Goal: Task Accomplishment & Management: Manage account settings

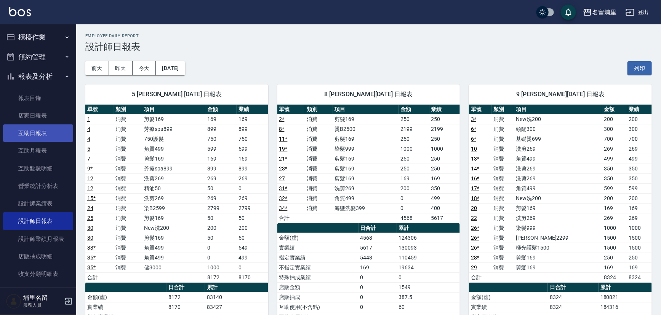
click at [48, 137] on link "互助日報表" at bounding box center [38, 134] width 70 height 18
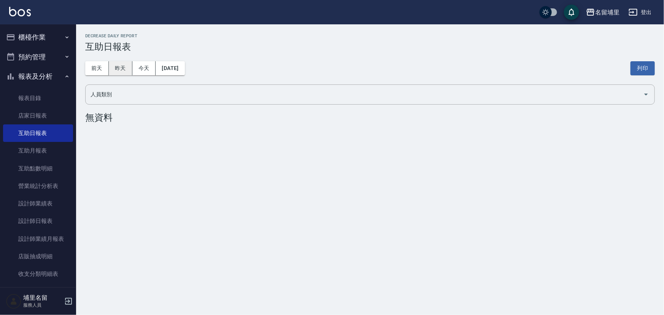
click at [123, 67] on button "昨天" at bounding box center [121, 68] width 24 height 14
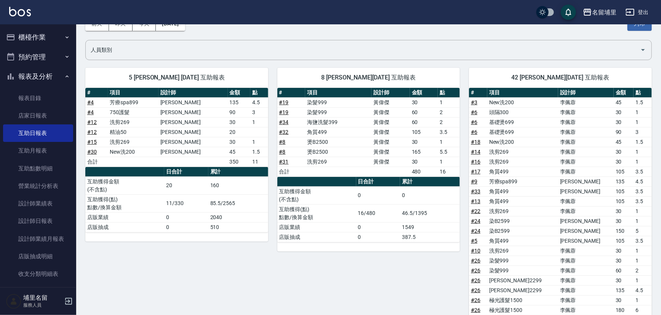
scroll to position [138, 0]
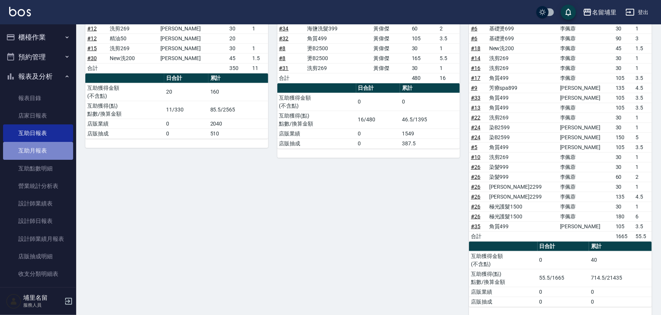
click at [40, 147] on link "互助月報表" at bounding box center [38, 151] width 70 height 18
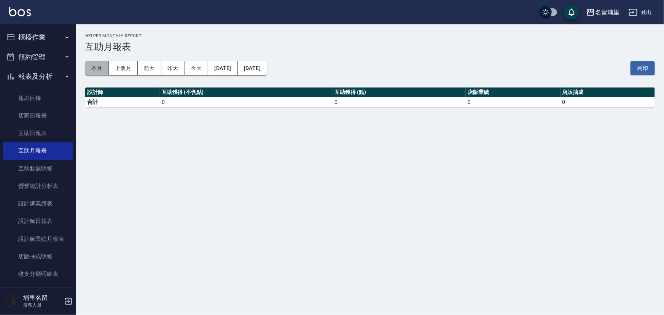
click at [98, 70] on button "本月" at bounding box center [97, 68] width 24 height 14
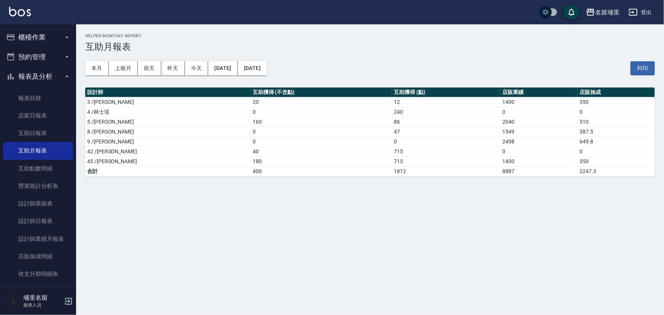
click at [641, 8] on button "登出" at bounding box center [640, 12] width 29 height 14
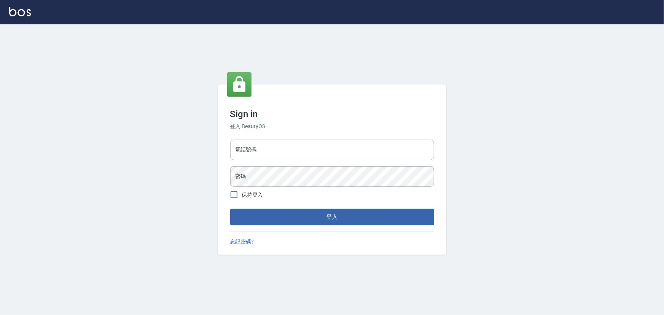
type input "2988528"
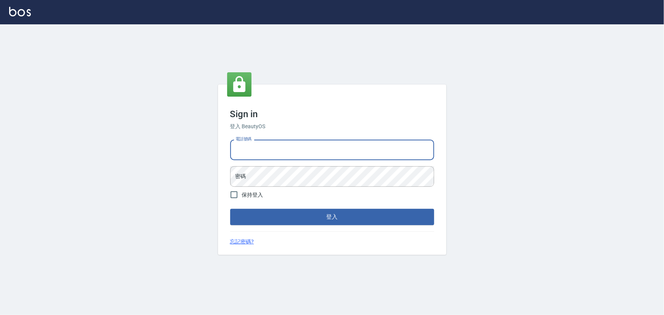
drag, startPoint x: 353, startPoint y: 136, endPoint x: 7, endPoint y: 115, distance: 346.0
click at [8, 115] on div "Sign in 登入 BeautyOS 電話號碼 電話號碼 密碼 密碼 保持登入 登入 忘記密碼?" at bounding box center [332, 169] width 664 height 291
drag, startPoint x: 304, startPoint y: 151, endPoint x: 0, endPoint y: 150, distance: 304.2
click at [0, 148] on div "Sign in 登入 BeautyOS 電話號碼 2988528 電話號碼 密碼 密碼 保持登入 登入 忘記密碼?" at bounding box center [332, 169] width 664 height 291
type input "2380118"
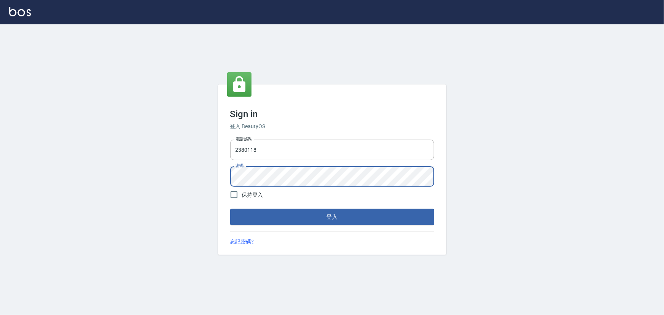
click at [81, 146] on div "Sign in 登入 BeautyOS 電話號碼 2380118 電話號碼 密碼 密碼 保持登入 登入 忘記密碼?" at bounding box center [332, 169] width 664 height 291
click at [230, 209] on button "登入" at bounding box center [332, 217] width 204 height 16
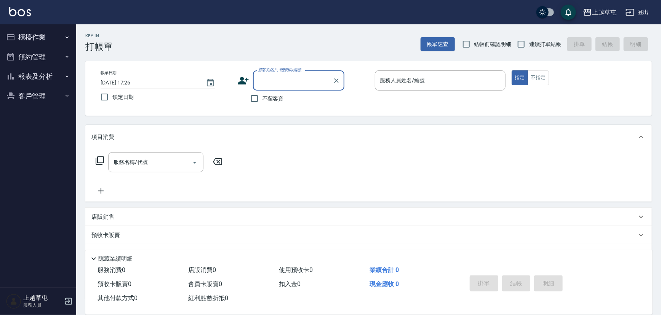
click at [55, 79] on button "報表及分析" at bounding box center [38, 77] width 70 height 20
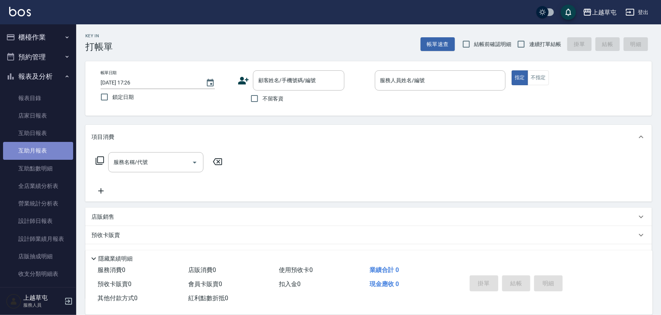
drag, startPoint x: 60, startPoint y: 144, endPoint x: 77, endPoint y: 121, distance: 28.6
click at [61, 143] on link "互助月報表" at bounding box center [38, 151] width 70 height 18
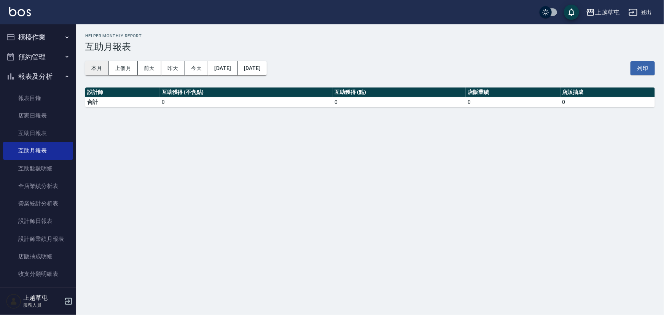
click at [102, 70] on button "本月" at bounding box center [97, 68] width 24 height 14
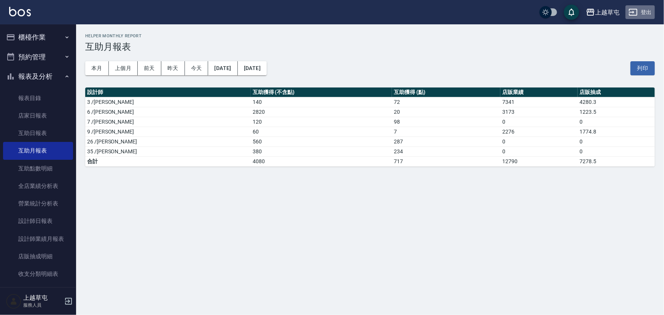
click at [650, 9] on button "登出" at bounding box center [640, 12] width 29 height 14
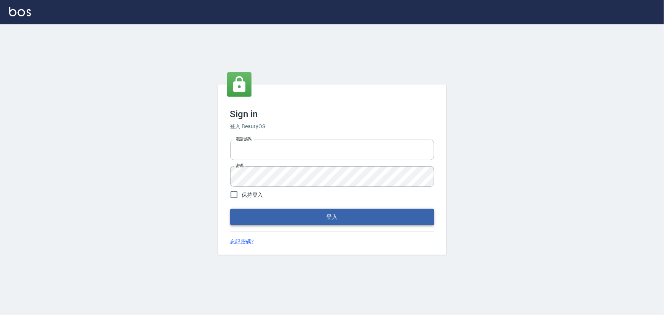
type input "2988528"
click at [304, 215] on button "登入" at bounding box center [332, 217] width 204 height 16
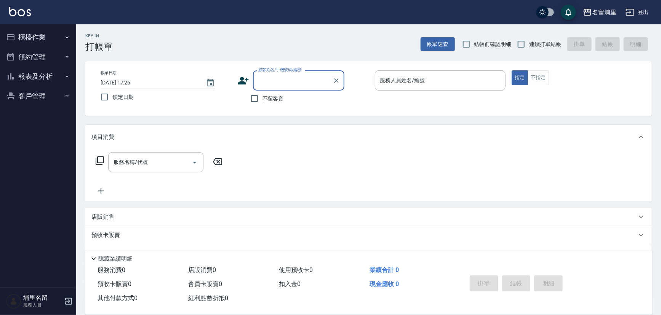
click at [631, 10] on icon "button" at bounding box center [629, 12] width 9 height 9
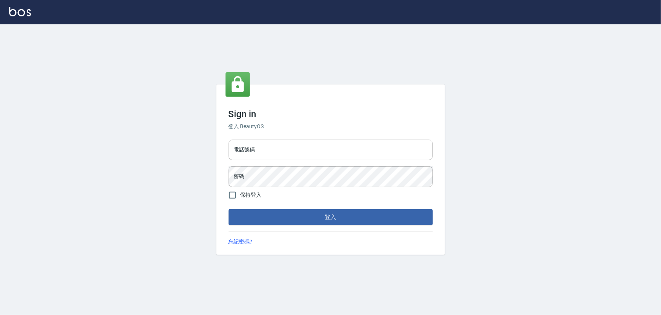
type input "2988528"
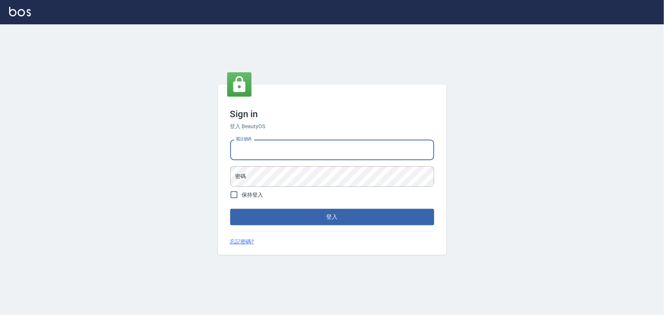
drag, startPoint x: 0, startPoint y: 0, endPoint x: 76, endPoint y: 198, distance: 212.5
click at [78, 198] on div "Sign in 登入 BeautyOS 電話號碼 電話號碼 密碼 密碼 保持登入 登入 忘記密碼?" at bounding box center [332, 169] width 664 height 291
drag, startPoint x: 277, startPoint y: 141, endPoint x: 193, endPoint y: 158, distance: 85.3
click at [194, 158] on div "Sign in 登入 BeautyOS 電話號碼 2988528 電話號碼 密碼 密碼 保持登入 登入 忘記密碼?" at bounding box center [332, 169] width 664 height 291
type input "2306457"
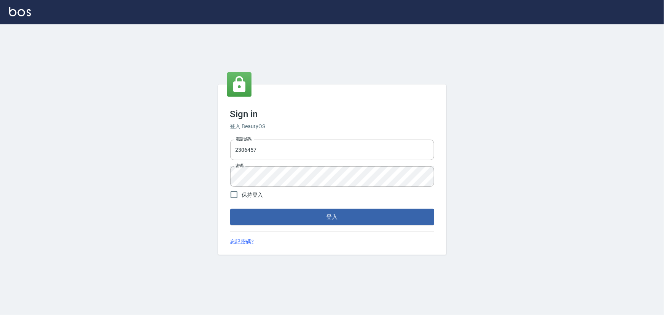
drag, startPoint x: 268, startPoint y: 166, endPoint x: 186, endPoint y: 196, distance: 87.7
click at [187, 201] on div "Sign in 登入 BeautyOS 電話號碼 2306457 電話號碼 密碼 密碼 保持登入 登入 忘記密碼?" at bounding box center [332, 169] width 664 height 291
click at [211, 178] on div "Sign in 登入 BeautyOS 電話號碼 2306457 電話號碼 密碼 密碼 保持登入 登入 忘記密碼?" at bounding box center [332, 169] width 664 height 291
click at [230, 209] on button "登入" at bounding box center [332, 217] width 204 height 16
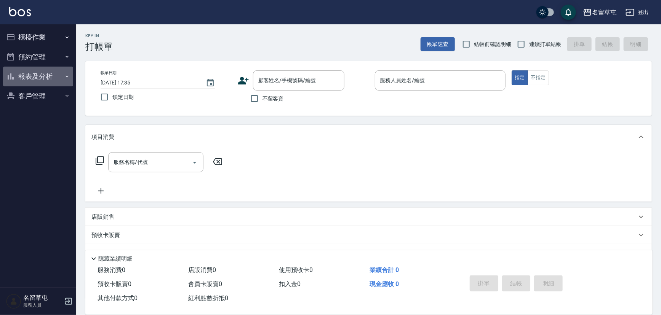
click at [64, 73] on icon "button" at bounding box center [67, 76] width 6 height 6
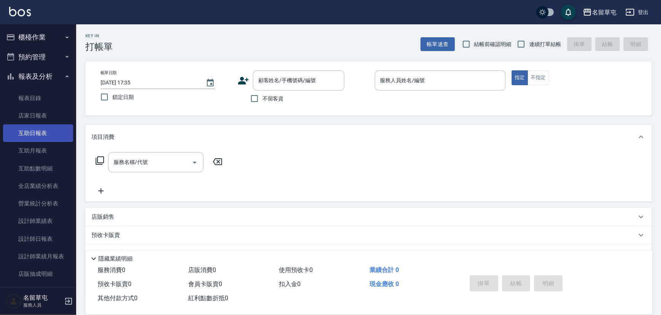
click at [55, 137] on link "互助日報表" at bounding box center [38, 134] width 70 height 18
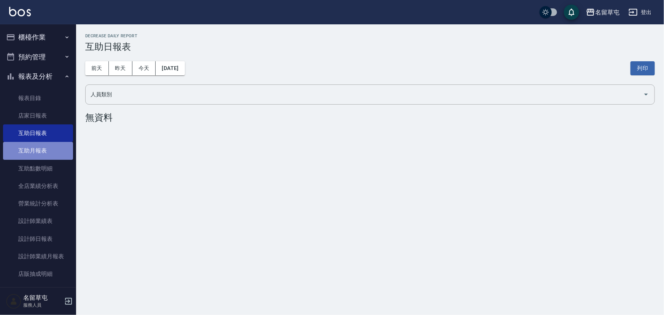
click at [65, 150] on link "互助月報表" at bounding box center [38, 151] width 70 height 18
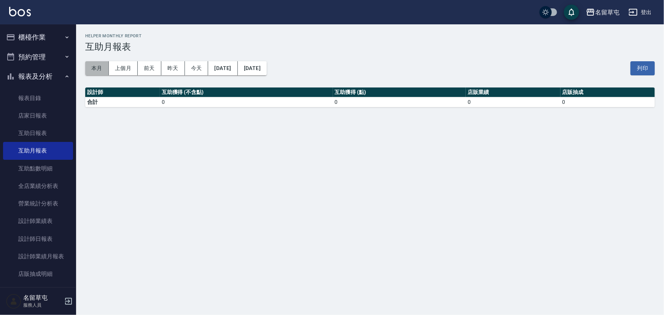
click at [95, 66] on button "本月" at bounding box center [97, 68] width 24 height 14
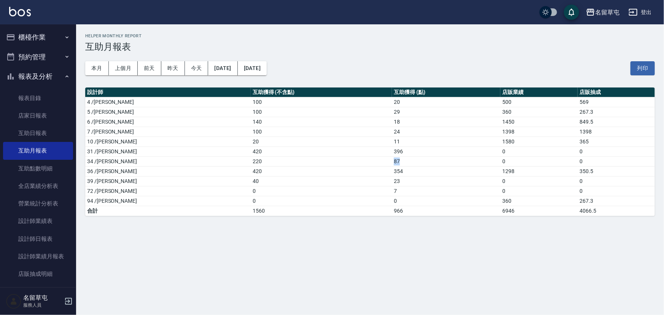
drag, startPoint x: 361, startPoint y: 161, endPoint x: 352, endPoint y: 164, distance: 8.7
click at [392, 164] on td "87" at bounding box center [446, 162] width 109 height 10
drag, startPoint x: 348, startPoint y: 175, endPoint x: 377, endPoint y: 168, distance: 29.3
click at [373, 168] on tr "36 /游思岑 420 354 1298 350.5" at bounding box center [370, 171] width 570 height 10
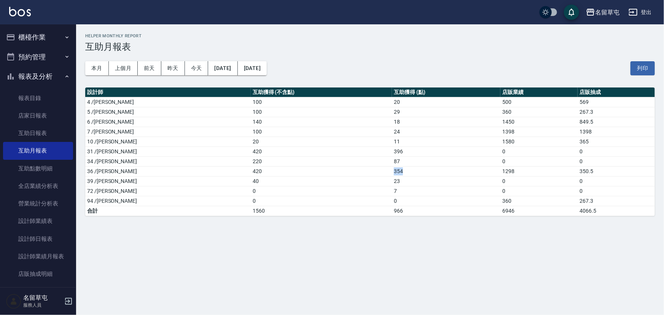
click at [392, 168] on td "354" at bounding box center [446, 171] width 109 height 10
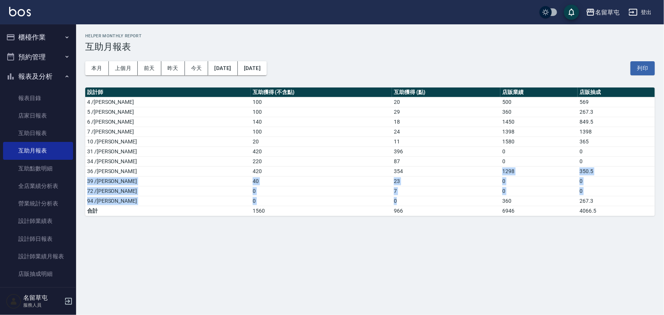
drag, startPoint x: 375, startPoint y: 172, endPoint x: 360, endPoint y: 199, distance: 30.8
click at [362, 196] on tbody "4 /李偲勤 100 20 500 569 5 /陳韋菱 100 29 360 267.3 6 /林昀錚 140 18 1450 849.5 7 /林志青 1…" at bounding box center [370, 156] width 570 height 119
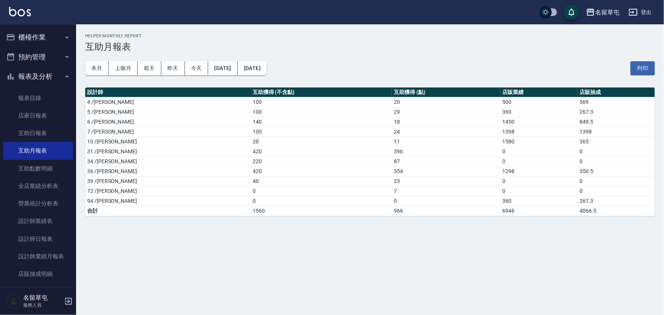
click at [350, 217] on div "名留草屯 2025-08-01 - 2025-08-31 互助月報表 列印時間： 2025-08-19-17:35 Helper Monthly Report…" at bounding box center [370, 124] width 588 height 201
drag, startPoint x: 377, startPoint y: 201, endPoint x: 324, endPoint y: 201, distance: 52.2
click at [342, 200] on tr "94 /曾振剛 0 0 360 267.3" at bounding box center [370, 201] width 570 height 10
click at [321, 160] on td "220" at bounding box center [321, 162] width 141 height 10
drag, startPoint x: 335, startPoint y: 136, endPoint x: 373, endPoint y: 141, distance: 38.1
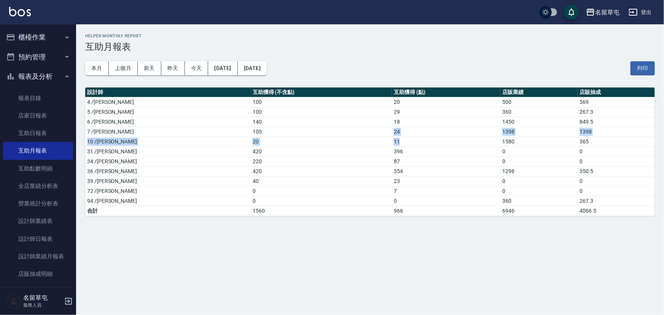
click at [372, 141] on tbody "4 /李偲勤 100 20 500 569 5 /陳韋菱 100 29 360 267.3 6 /林昀錚 140 18 1450 849.5 7 /林志青 1…" at bounding box center [370, 156] width 570 height 119
click at [392, 141] on td "11" at bounding box center [446, 142] width 109 height 10
drag, startPoint x: 370, startPoint y: 137, endPoint x: 352, endPoint y: 149, distance: 21.0
click at [352, 149] on tbody "4 /李偲勤 100 20 500 569 5 /陳韋菱 100 29 360 267.3 6 /林昀錚 140 18 1450 849.5 7 /林志青 1…" at bounding box center [370, 156] width 570 height 119
click at [342, 150] on td "420" at bounding box center [321, 152] width 141 height 10
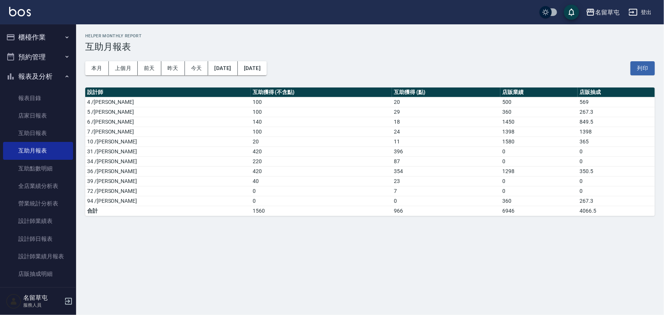
drag, startPoint x: 410, startPoint y: 155, endPoint x: 399, endPoint y: 157, distance: 10.9
click at [399, 157] on tbody "4 /李偲勤 100 20 500 569 5 /陳韋菱 100 29 360 267.3 6 /林昀錚 140 18 1450 849.5 7 /林志青 1…" at bounding box center [370, 156] width 570 height 119
drag, startPoint x: 376, startPoint y: 175, endPoint x: 373, endPoint y: 194, distance: 19.3
click at [376, 176] on tbody "4 /李偲勤 100 20 500 569 5 /陳韋菱 100 29 360 267.3 6 /林昀錚 140 18 1450 849.5 7 /林志青 1…" at bounding box center [370, 156] width 570 height 119
click at [392, 195] on td "7" at bounding box center [446, 191] width 109 height 10
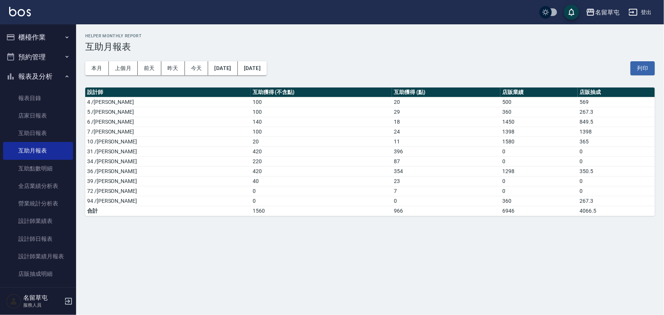
drag, startPoint x: 376, startPoint y: 183, endPoint x: 374, endPoint y: 193, distance: 10.5
click at [375, 190] on tbody "4 /李偲勤 100 20 500 569 5 /陳韋菱 100 29 360 267.3 6 /林昀錚 140 18 1450 849.5 7 /林志青 1…" at bounding box center [370, 156] width 570 height 119
click at [392, 209] on td "966" at bounding box center [446, 211] width 109 height 10
click at [42, 139] on link "互助日報表" at bounding box center [38, 134] width 70 height 18
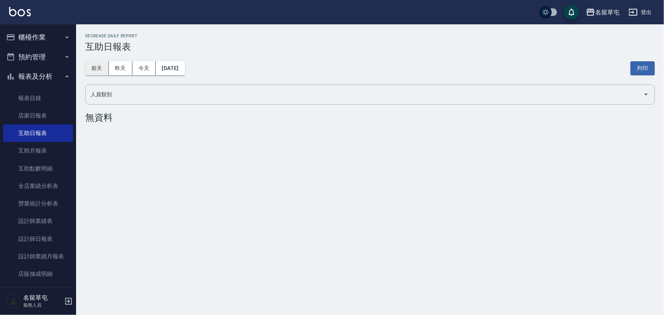
click at [106, 70] on button "前天" at bounding box center [97, 68] width 24 height 14
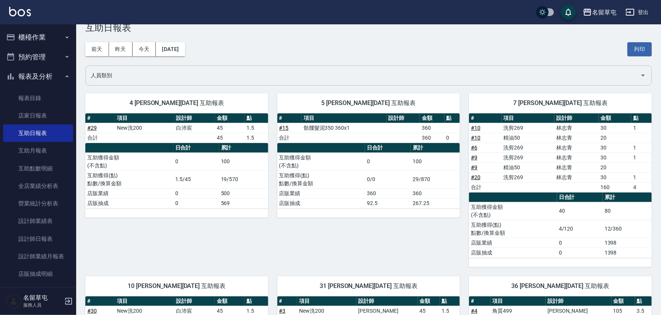
scroll to position [13, 0]
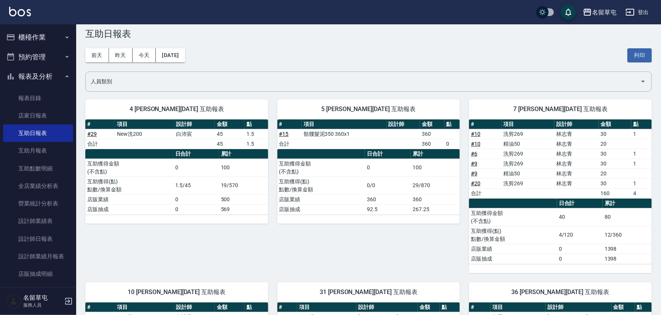
click at [128, 57] on button "昨天" at bounding box center [121, 55] width 24 height 14
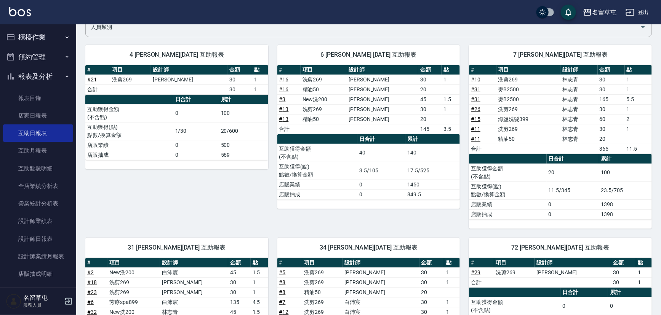
scroll to position [242, 0]
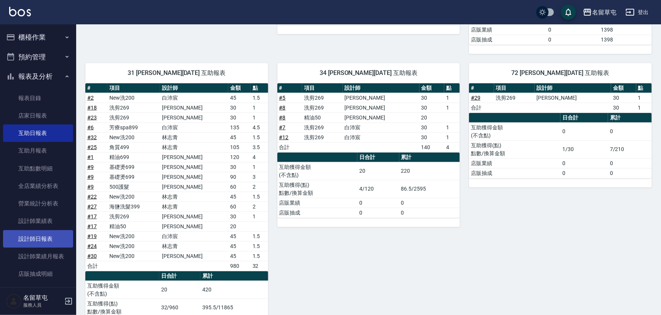
click at [65, 234] on link "設計師日報表" at bounding box center [38, 239] width 70 height 18
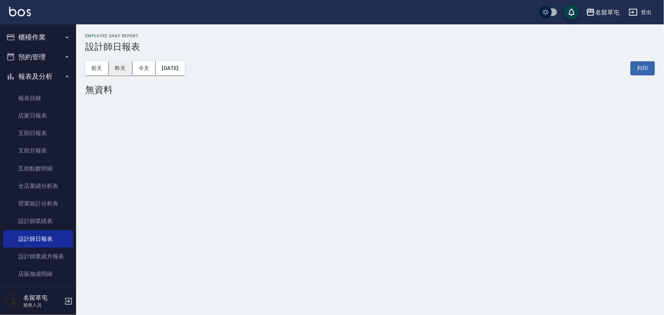
click at [113, 67] on button "昨天" at bounding box center [121, 68] width 24 height 14
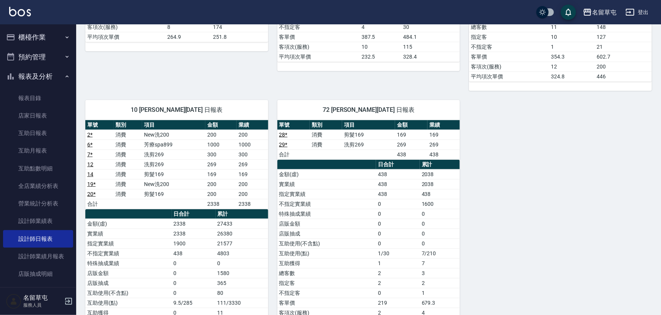
scroll to position [407, 0]
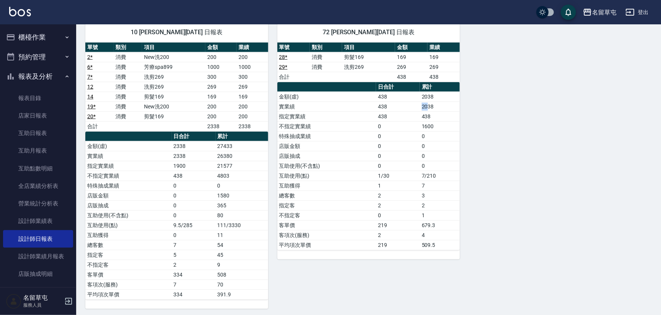
drag, startPoint x: 406, startPoint y: 109, endPoint x: 430, endPoint y: 106, distance: 24.6
click at [430, 106] on tr "實業績 438 2038" at bounding box center [368, 107] width 183 height 10
click at [440, 114] on td "438" at bounding box center [440, 117] width 40 height 10
drag, startPoint x: 438, startPoint y: 100, endPoint x: 412, endPoint y: 102, distance: 25.6
click at [412, 102] on tr "實業績 438 2038" at bounding box center [368, 107] width 183 height 10
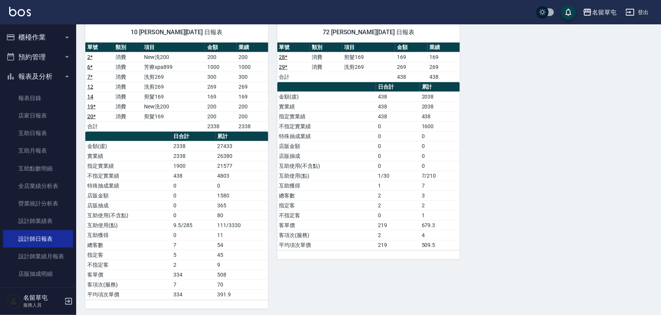
click at [407, 112] on td "438" at bounding box center [398, 117] width 44 height 10
click at [639, 14] on button "登出" at bounding box center [636, 12] width 29 height 14
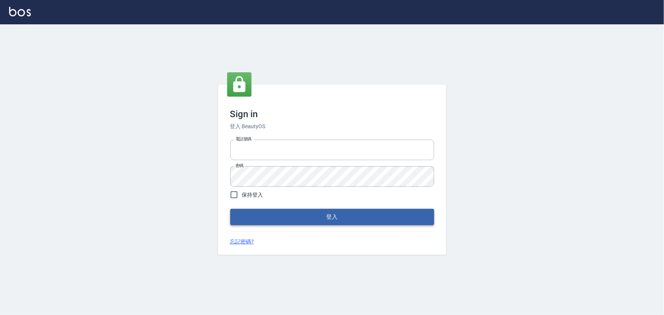
type input "2988528"
click at [265, 209] on button "登入" at bounding box center [332, 217] width 204 height 16
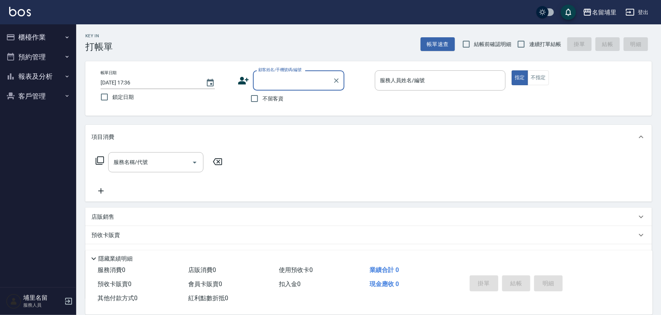
click at [64, 79] on button "報表及分析" at bounding box center [38, 77] width 70 height 20
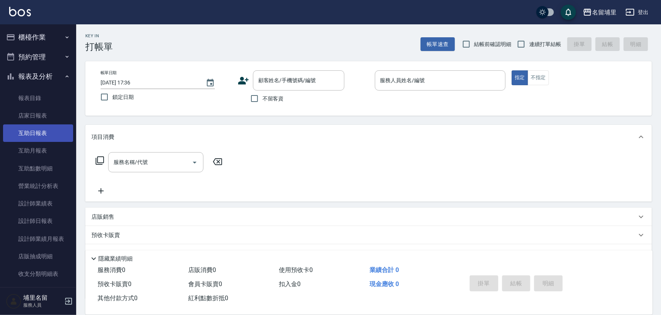
click at [53, 133] on link "互助日報表" at bounding box center [38, 134] width 70 height 18
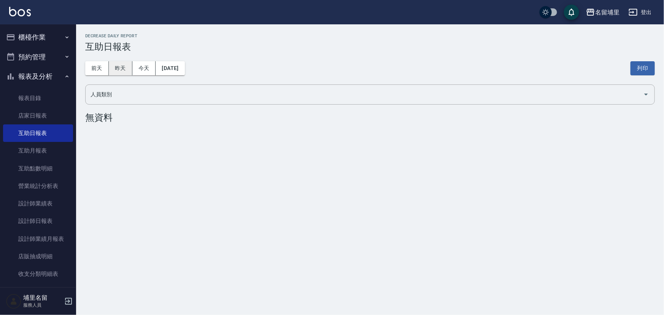
click at [125, 62] on button "昨天" at bounding box center [121, 68] width 24 height 14
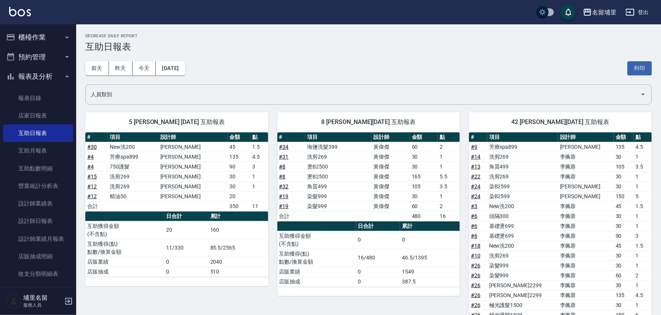
click at [37, 37] on button "櫃檯作業" at bounding box center [38, 37] width 70 height 20
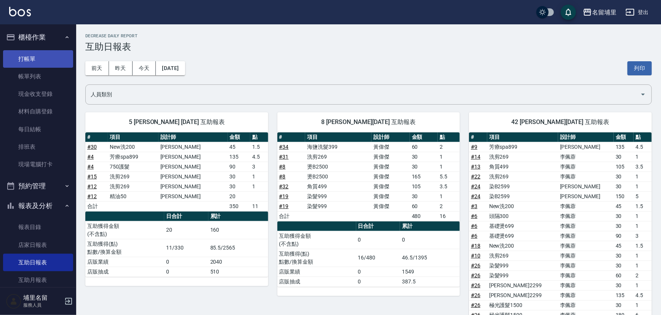
click at [53, 51] on link "打帳單" at bounding box center [38, 59] width 70 height 18
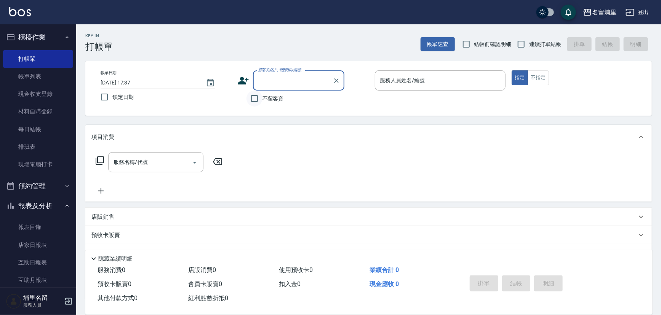
drag, startPoint x: 257, startPoint y: 100, endPoint x: 290, endPoint y: 93, distance: 33.5
click at [258, 99] on input "不留客資" at bounding box center [254, 99] width 16 height 16
checkbox input "true"
click at [518, 45] on input "連續打單結帳" at bounding box center [521, 44] width 16 height 16
checkbox input "true"
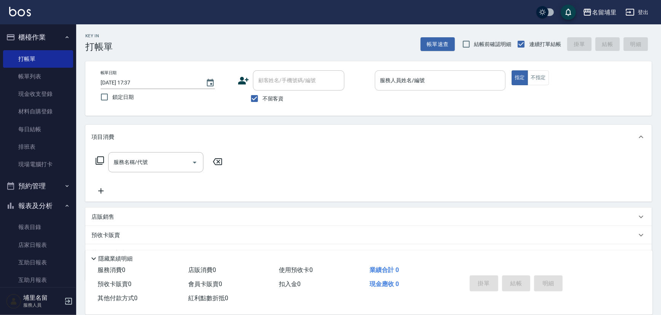
click at [441, 81] on input "服務人員姓名/編號" at bounding box center [440, 80] width 124 height 13
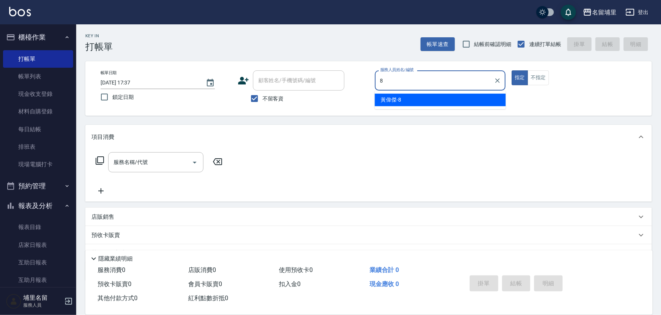
type input "黃偉傑-8"
type button "true"
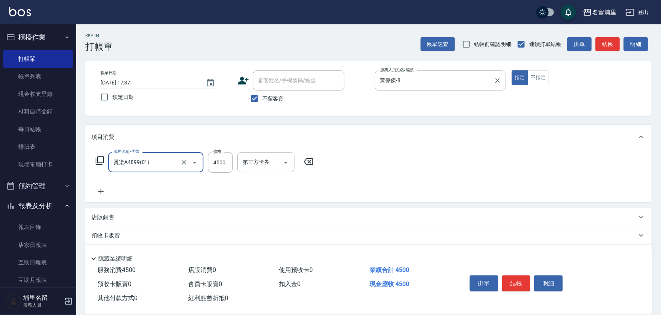
type input "燙染A4899(01)"
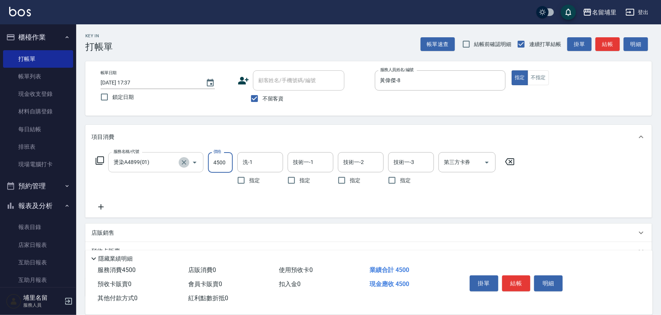
click at [182, 164] on icon "Clear" at bounding box center [184, 163] width 8 height 8
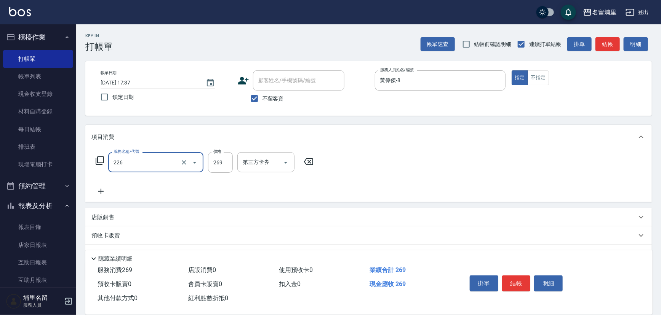
type input "洗剪269(226)"
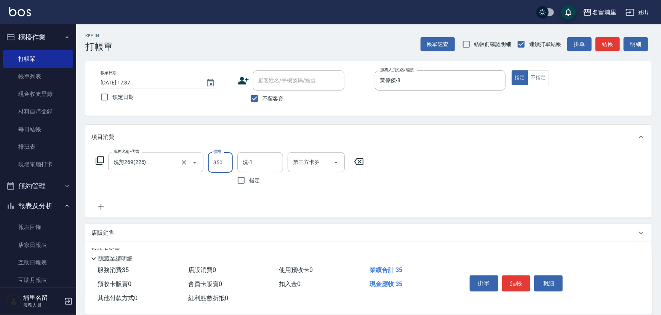
type input "350"
type input "潘宇浩-45"
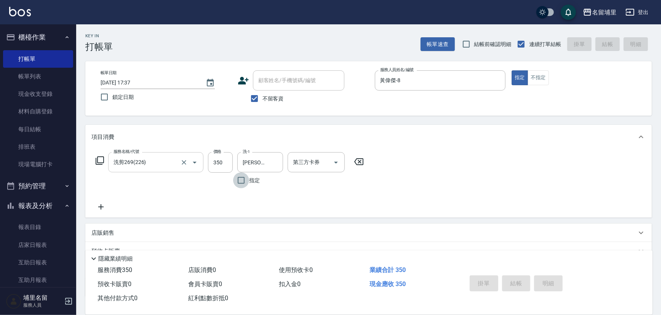
type input "2025/08/19 19:12"
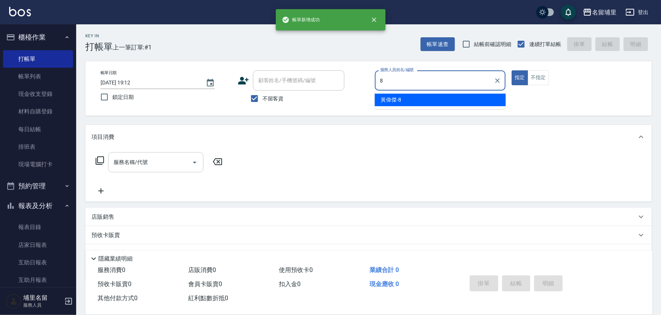
type input "黃偉傑-8"
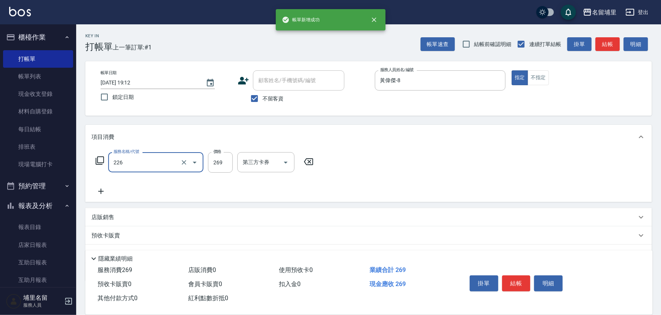
type input "洗剪269(226)"
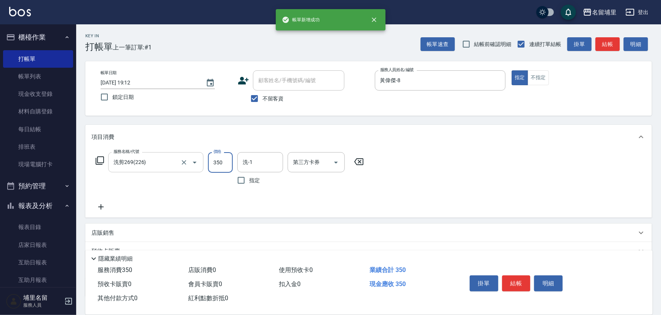
type input "350"
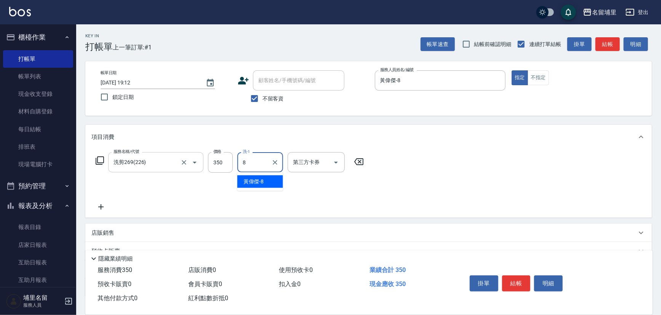
type input "黃偉傑-8"
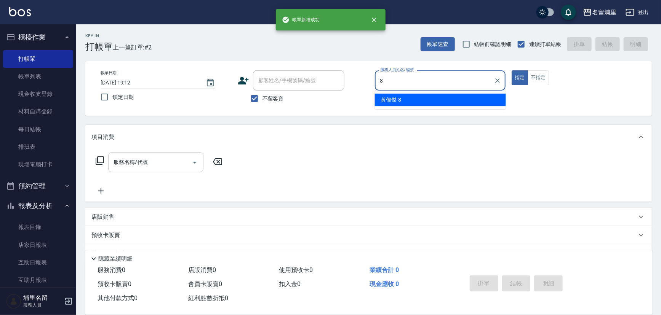
type input "黃偉傑-8"
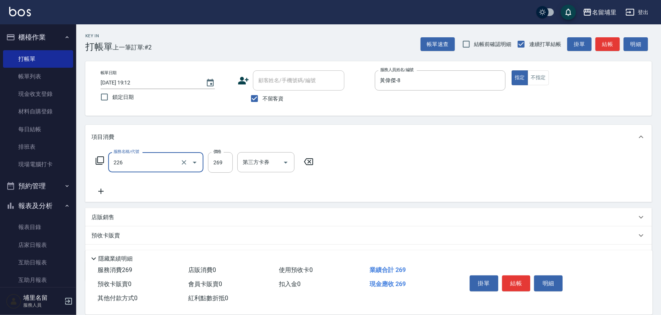
type input "洗剪269(226)"
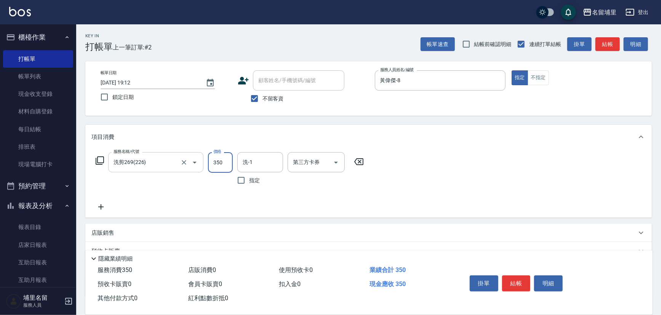
type input "350"
type input "潘宇浩-45"
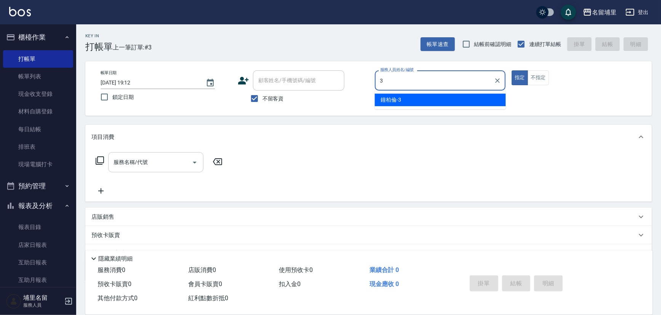
type input "鐘柏倫-3"
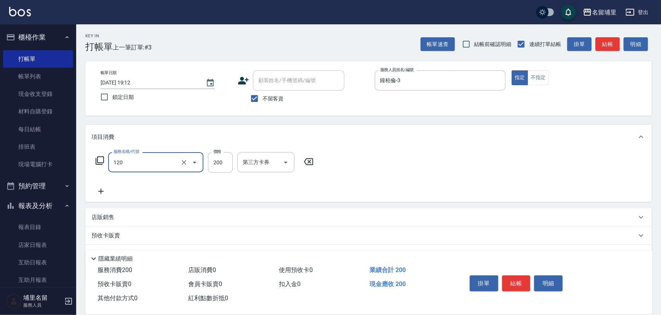
type input "New洗200(120)"
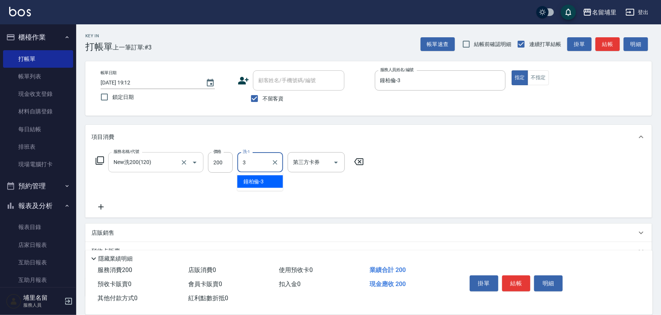
type input "鐘柏倫-3"
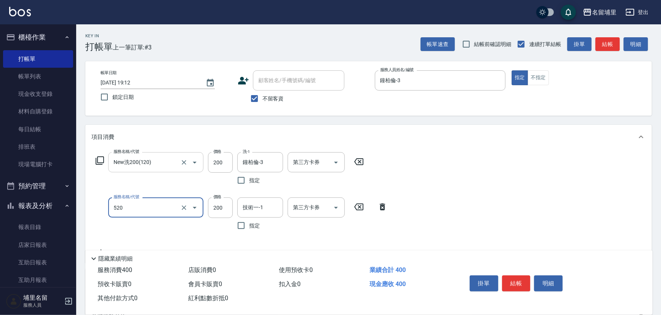
type input "200護髮(520)"
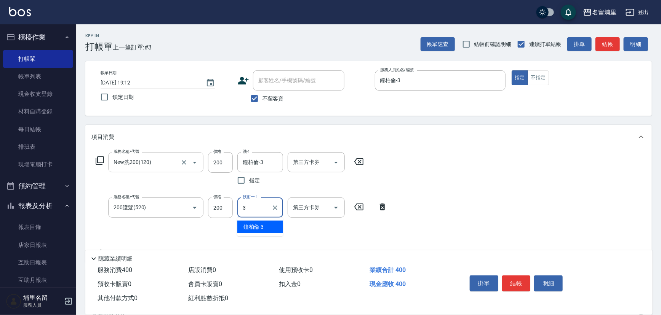
type input "鐘柏倫-3"
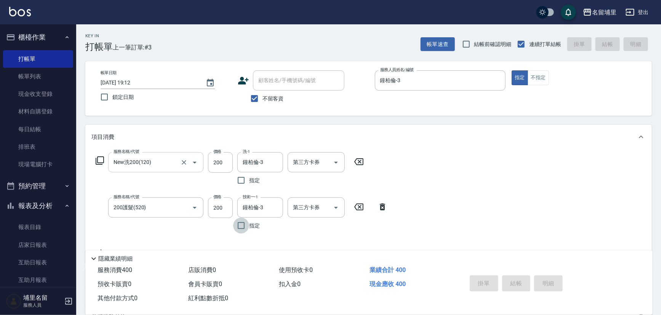
type input "2025/08/19 19:13"
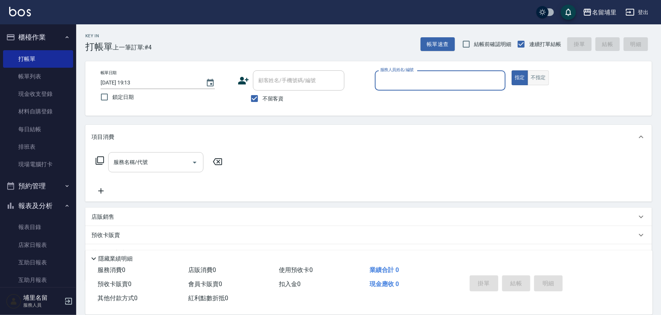
click at [538, 74] on button "不指定" at bounding box center [537, 77] width 21 height 15
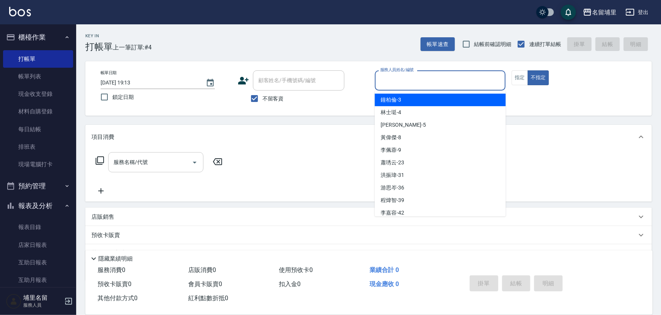
click at [474, 83] on input "服務人員姓名/編號" at bounding box center [440, 80] width 124 height 13
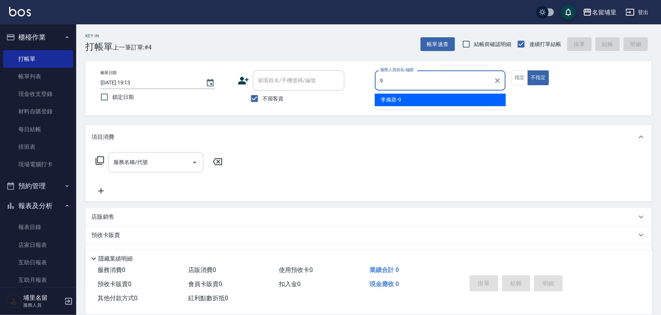
type input "李佩蓉-9"
type button "false"
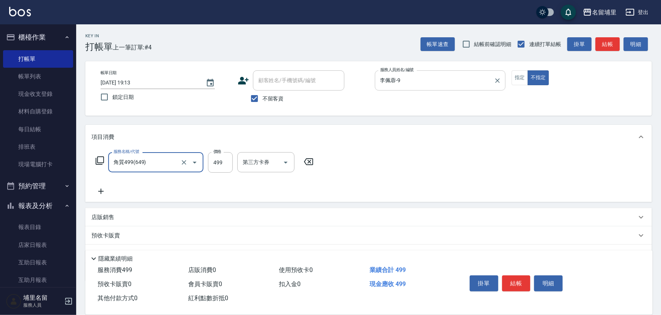
type input "角質499(649)"
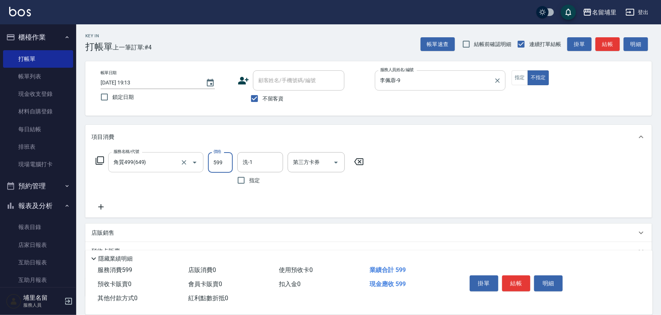
type input "599"
drag, startPoint x: 260, startPoint y: 162, endPoint x: 266, endPoint y: 159, distance: 6.8
click at [263, 160] on input "洗-1" at bounding box center [260, 162] width 39 height 13
type input "李嘉容-42"
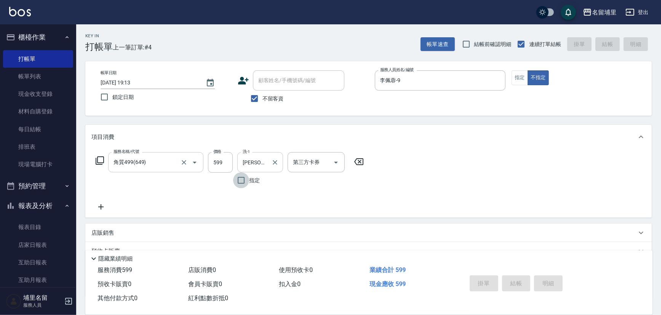
type input "2025/08/19 19:14"
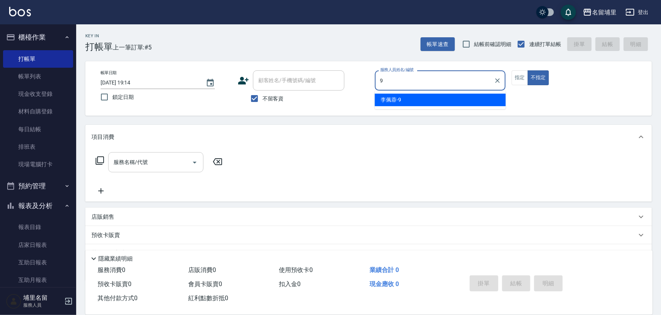
type input "李佩蓉-9"
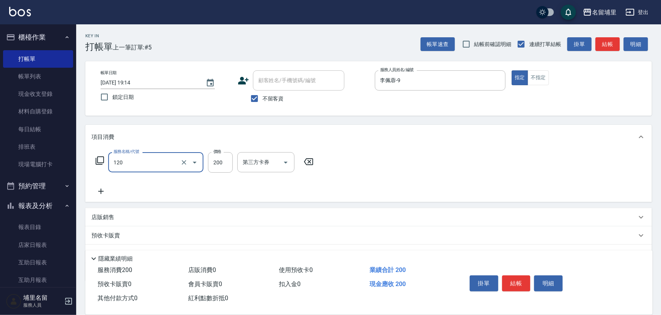
type input "New洗200(120)"
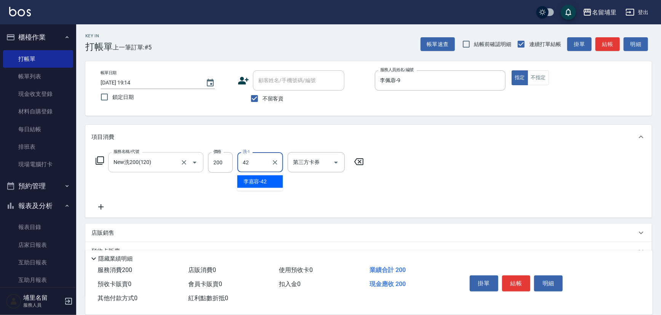
type input "李嘉容-42"
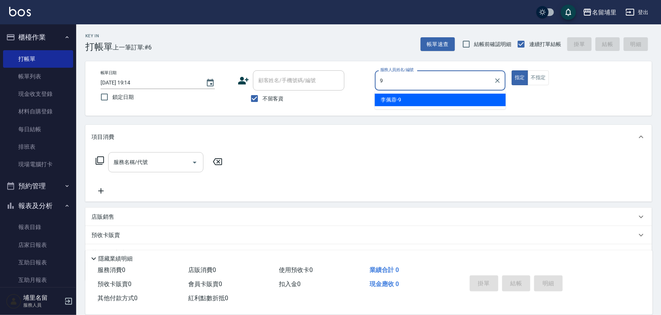
type input "李佩蓉-9"
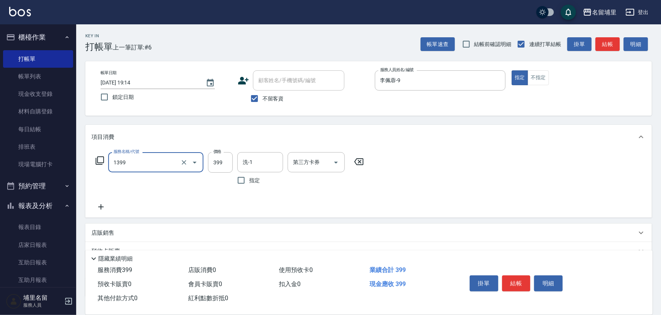
type input "海鹽洗髮399(1399)"
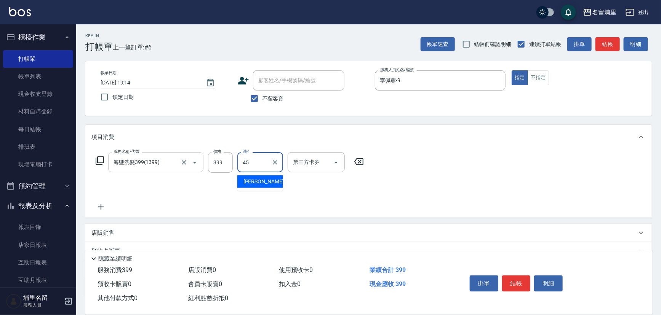
type input "潘宇浩-45"
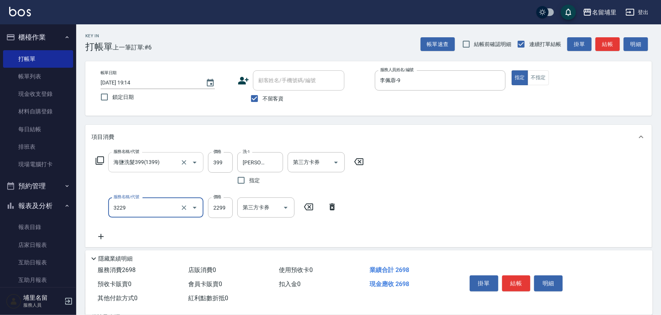
type input "伊黛莉2299(3229)"
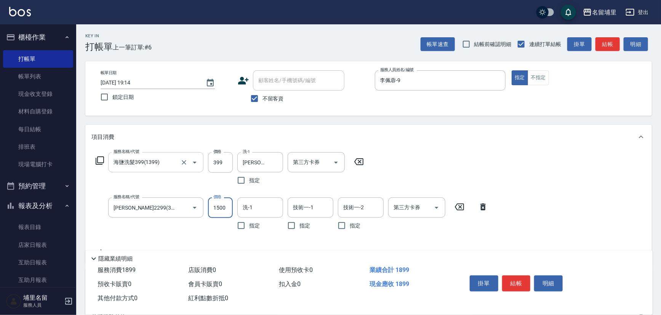
type input "1500"
type input "潘宇浩-45"
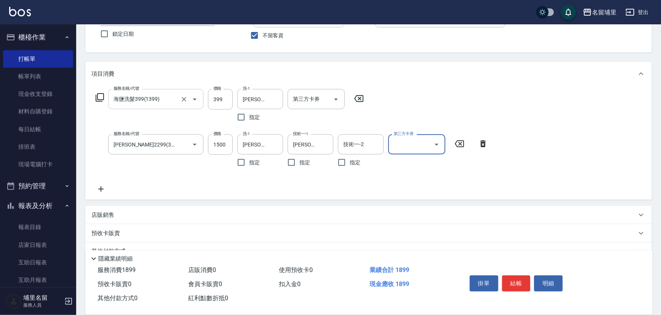
scroll to position [69, 0]
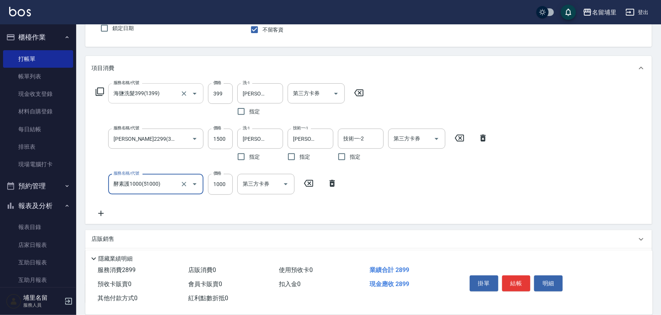
type input "酵素護1000(51000)"
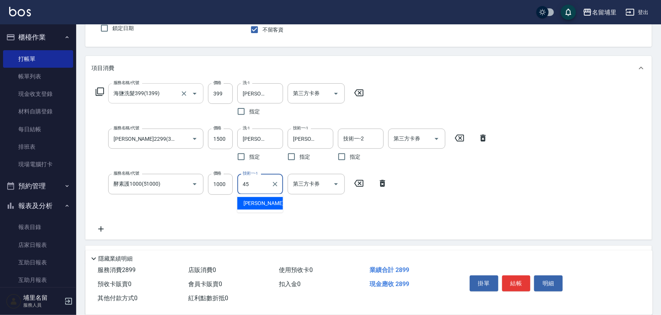
type input "潘宇浩-45"
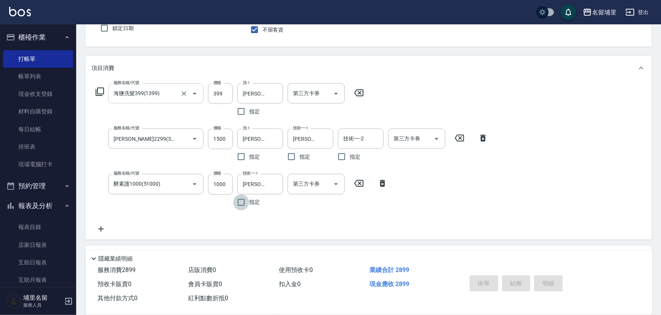
type input "2025/08/19 19:15"
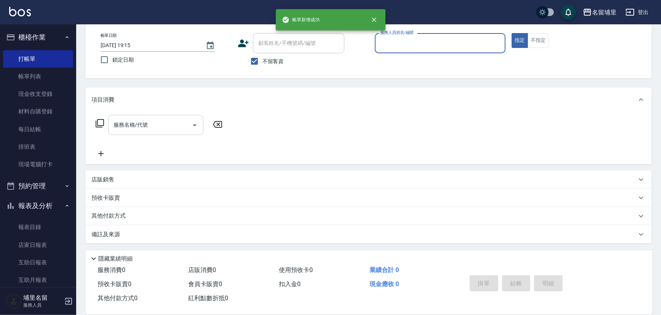
scroll to position [37, 0]
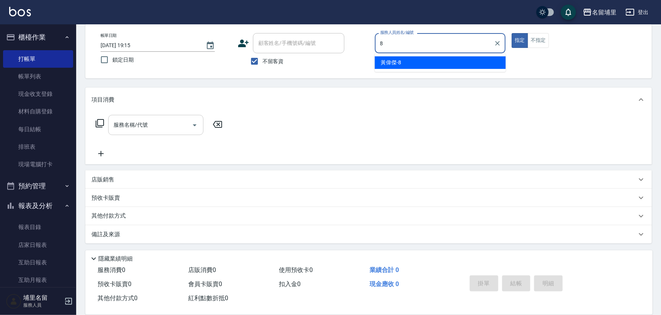
type input "黃偉傑-8"
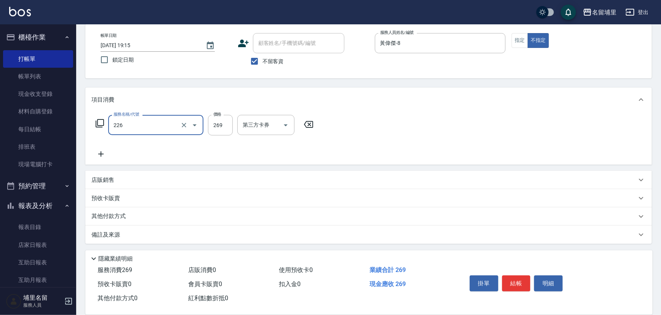
type input "洗剪269(226)"
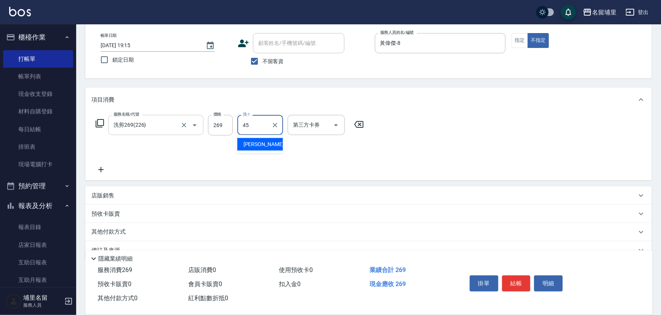
type input "潘宇浩-45"
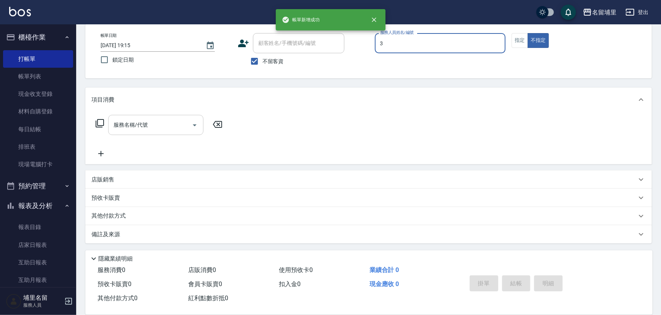
type input "鐘柏倫-3"
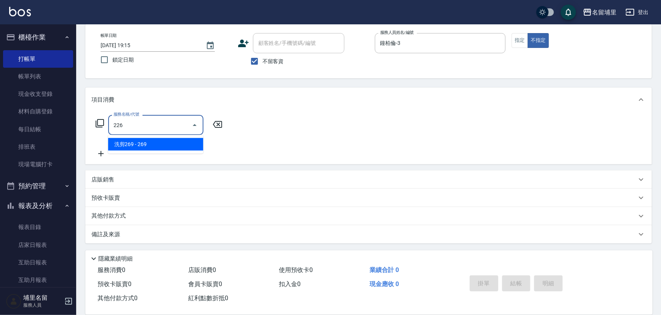
type input "洗剪269(226)"
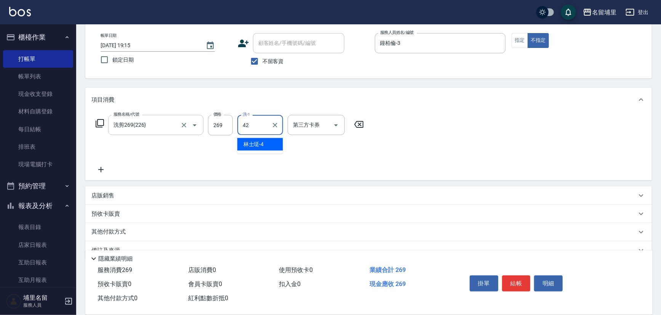
type input "李嘉容-42"
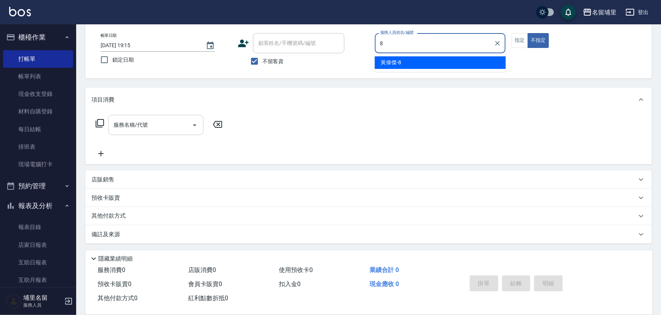
type input "黃偉傑-8"
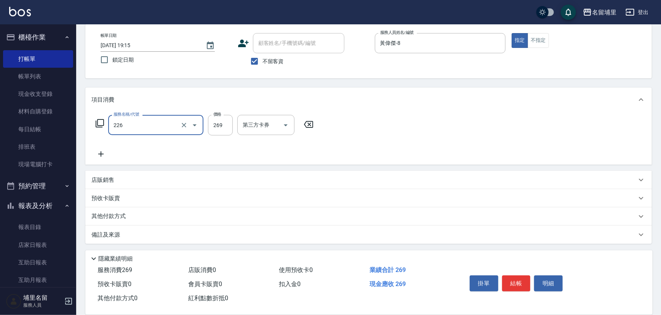
type input "洗剪269(226)"
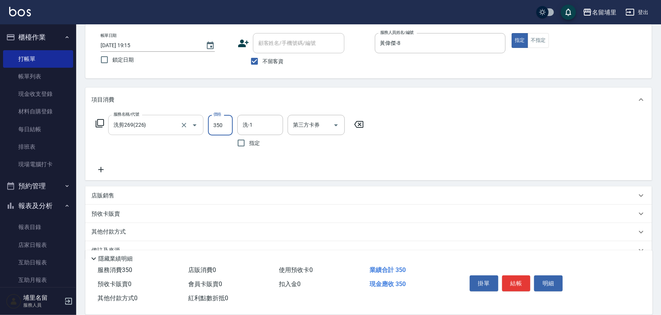
type input "350"
type input "黃偉傑-8"
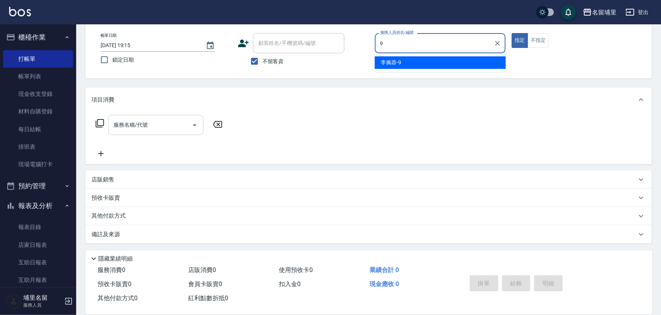
type input "李佩蓉-9"
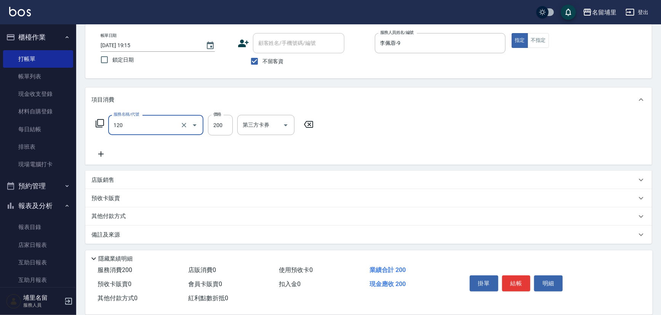
type input "New洗200(120)"
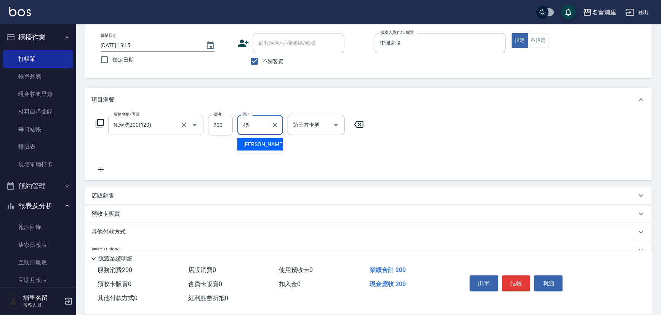
type input "潘宇浩-45"
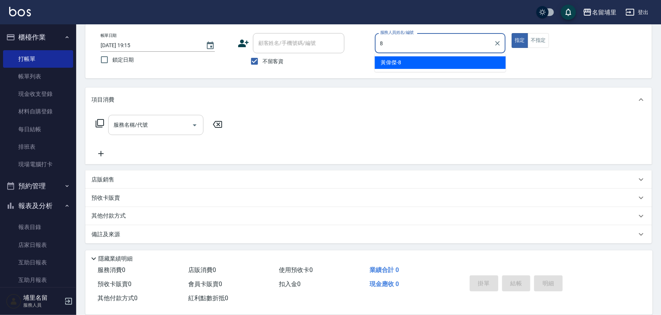
type input "黃偉傑-8"
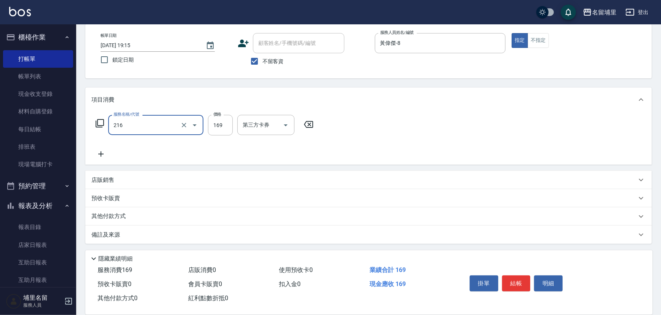
type input "剪髮169(216)"
type input "250"
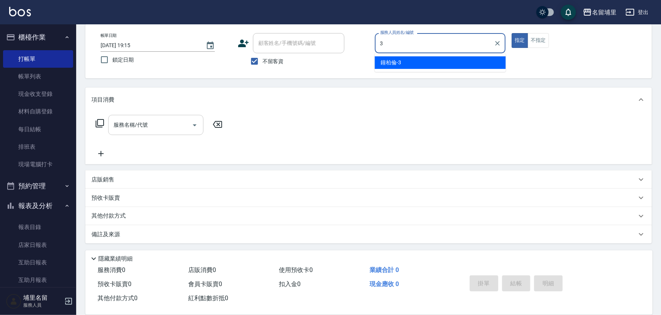
type input "鐘柏倫-3"
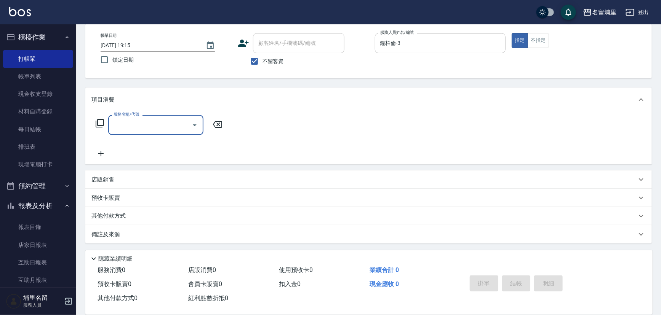
type input "2"
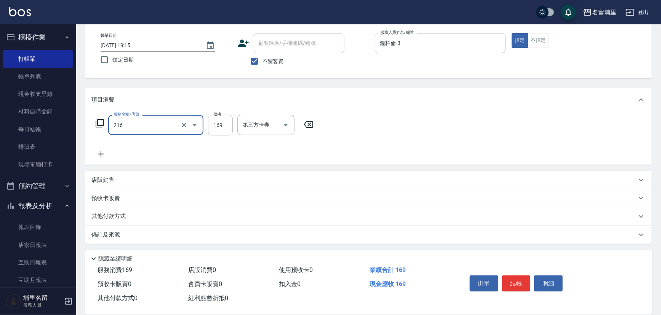
type input "剪髮169(216)"
type input "200"
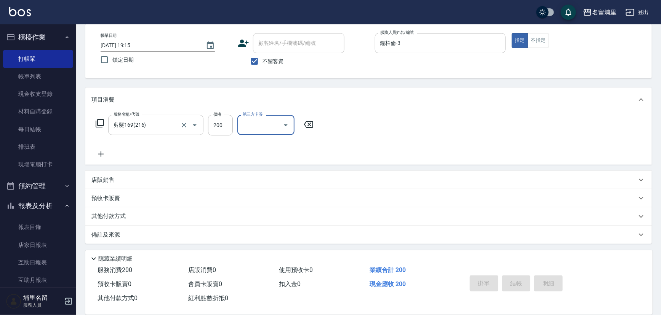
type input "2025/08/19 19:16"
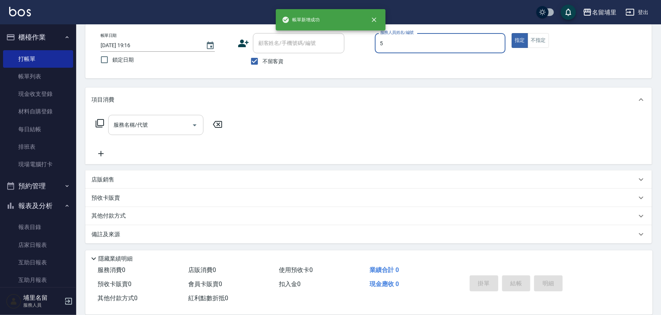
type input "蔣昀璠-5"
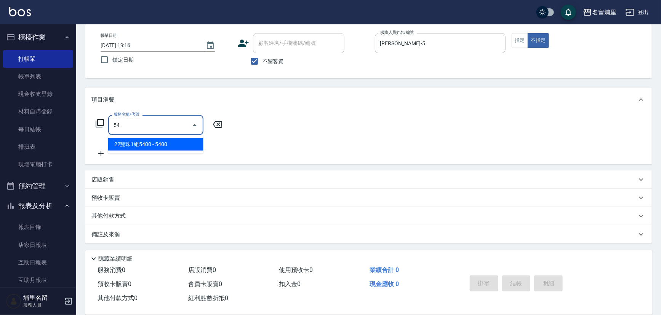
type input "5"
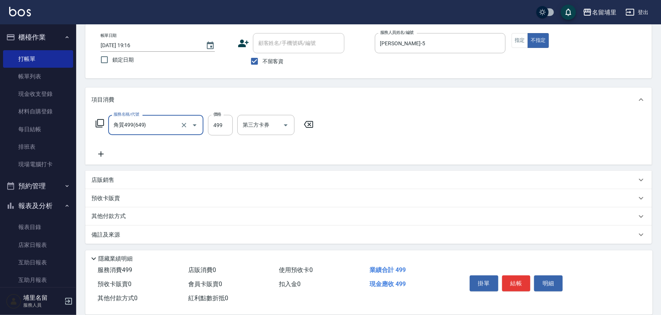
type input "角質499(649)"
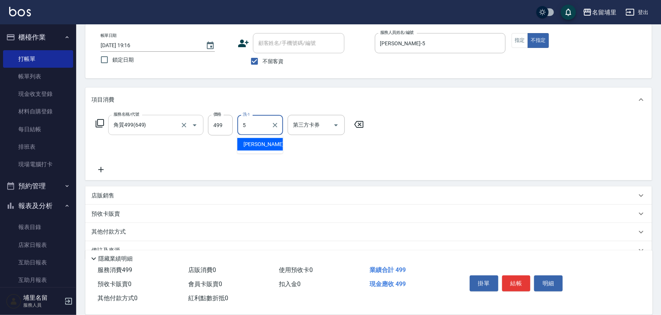
type input "蔣昀璠-5"
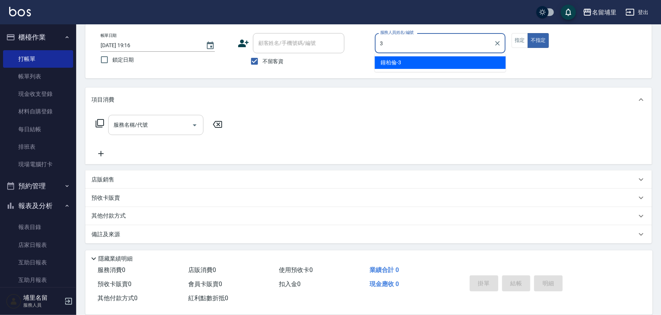
type input "鐘柏倫-3"
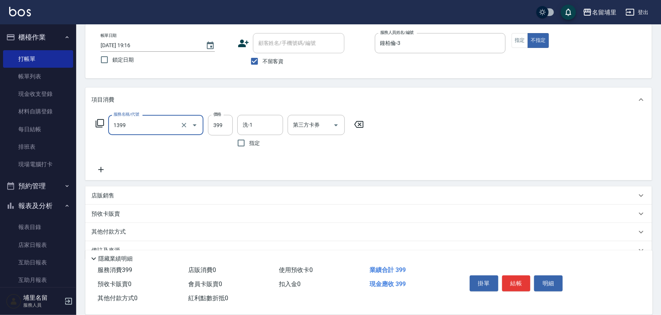
type input "海鹽洗髮399(1399)"
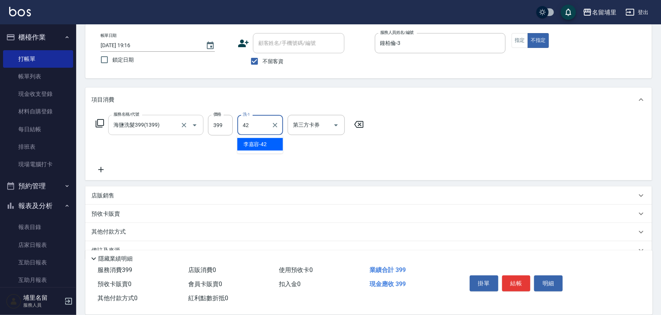
type input "李嘉容-42"
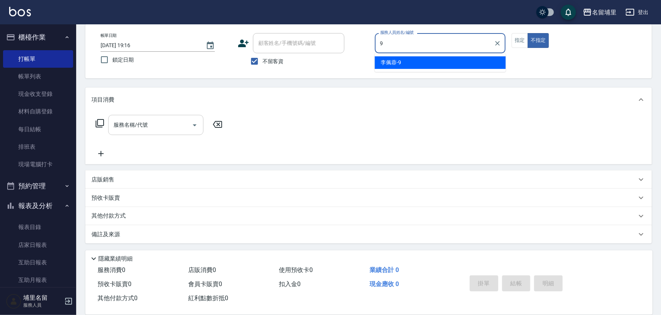
type input "李佩蓉-9"
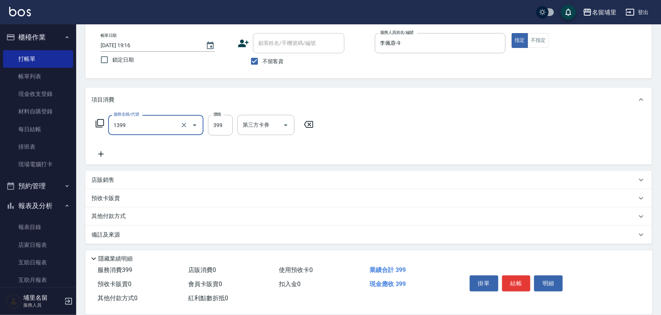
type input "海鹽洗髮399(1399)"
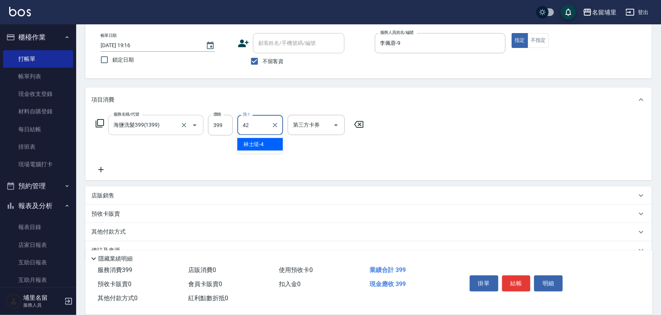
type input "李嘉容-42"
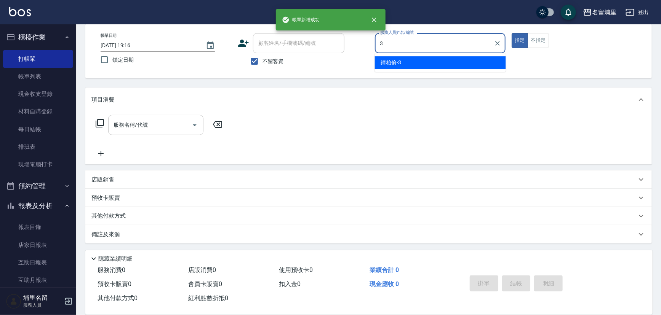
type input "鐘柏倫-3"
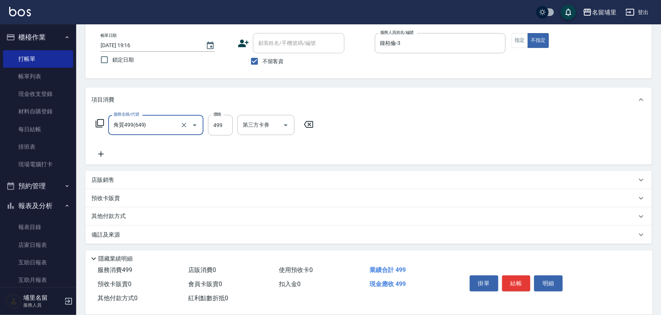
type input "角質499(649)"
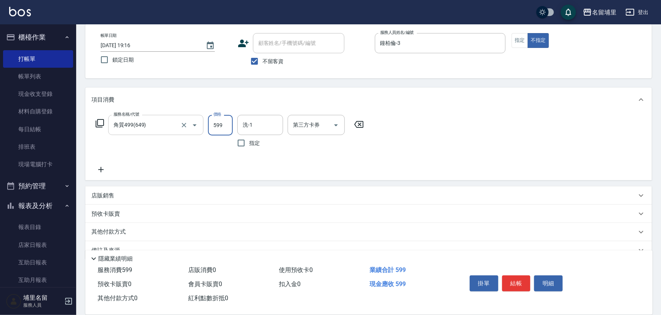
type input "599"
type input "李嘉容-42"
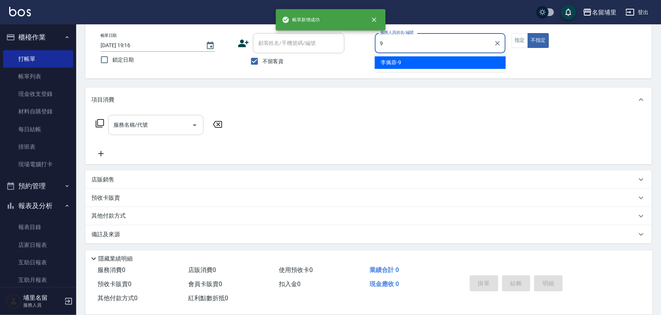
type input "李佩蓉-9"
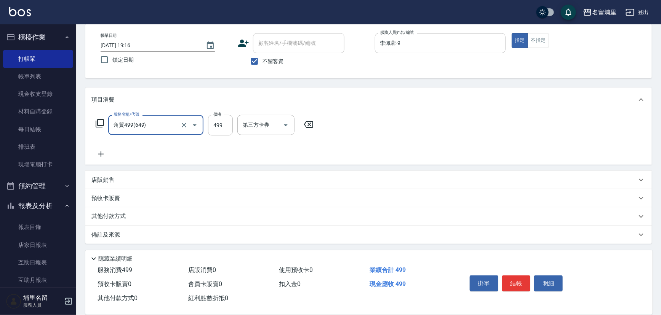
type input "角質499(649)"
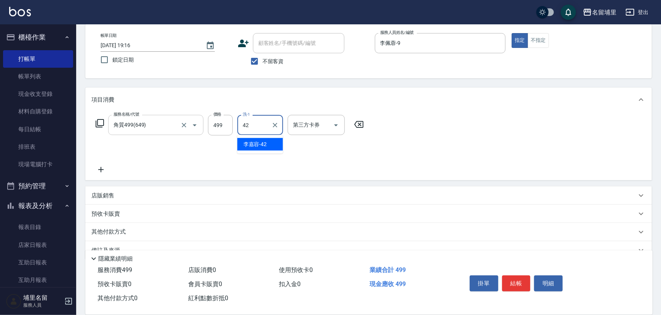
type input "李嘉容-42"
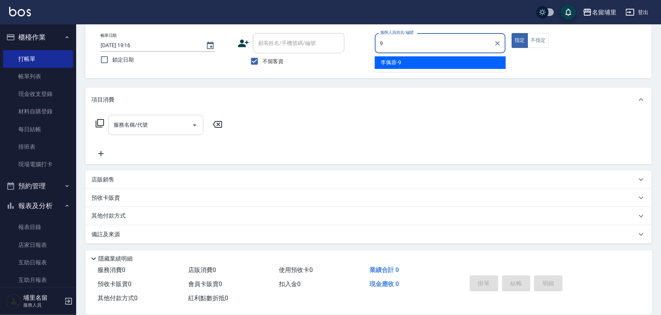
type input "李佩蓉-9"
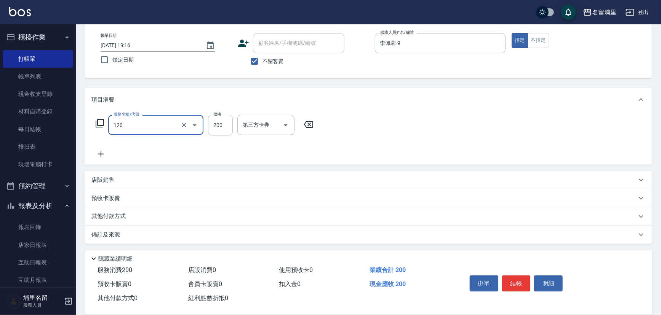
type input "New洗200(120)"
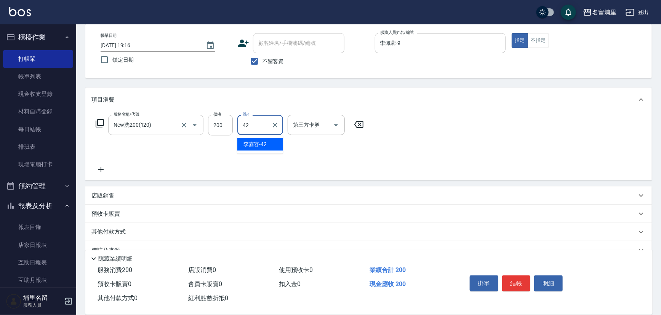
type input "李嘉容-42"
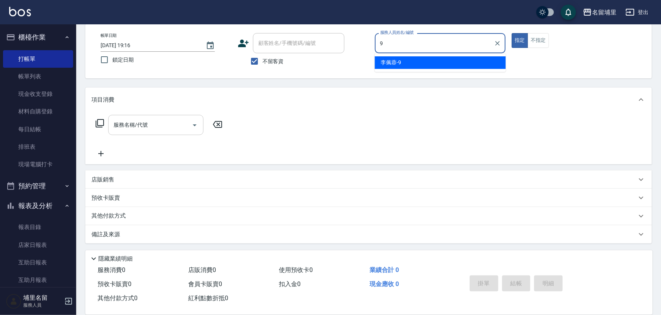
type input "李佩蓉-9"
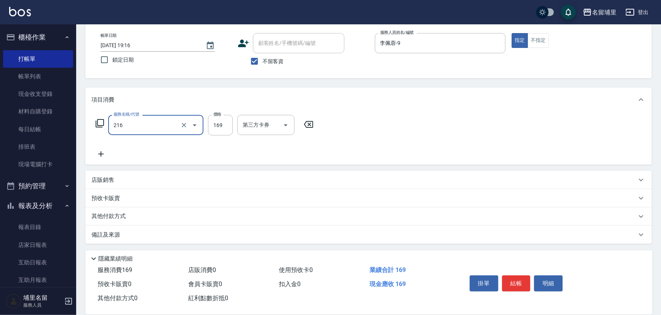
type input "剪髮169(216)"
type input "250"
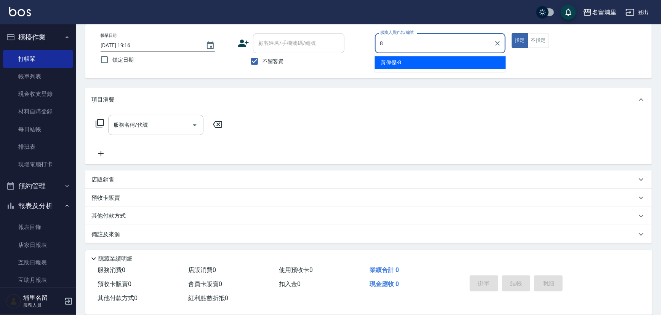
type input "黃偉傑-8"
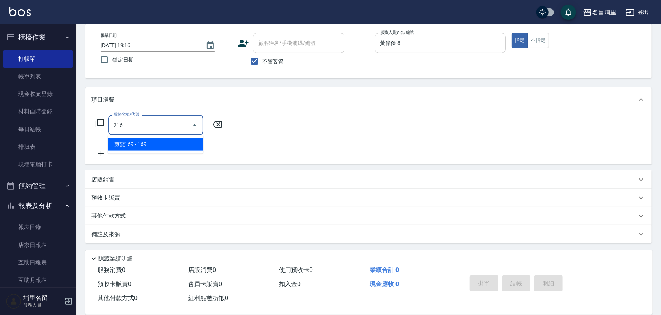
type input "剪髮169(216)"
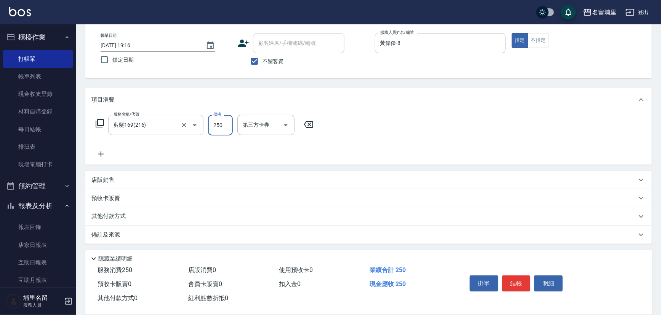
type input "250"
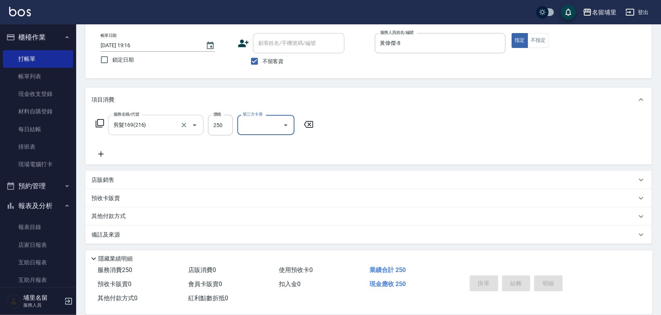
type input "2025/08/19 19:17"
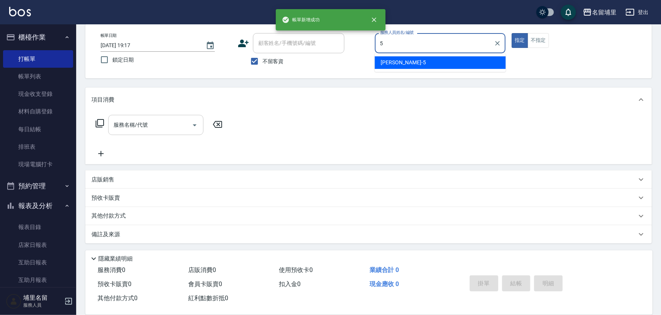
type input "蔣昀璠-5"
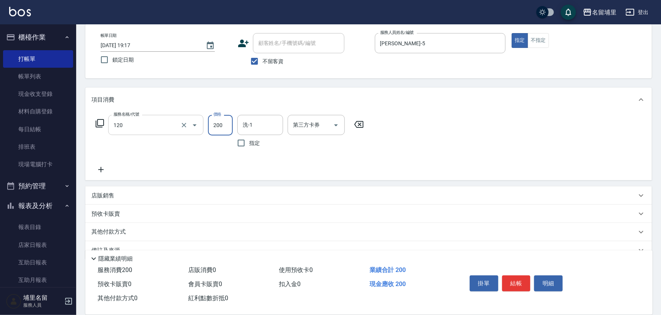
type input "New洗200(120)"
type input "蔣昀璠-5"
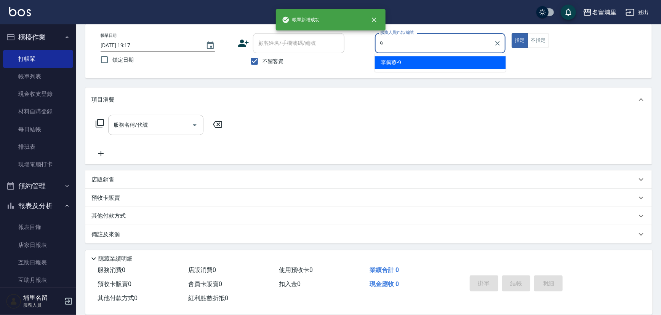
type input "李佩蓉-9"
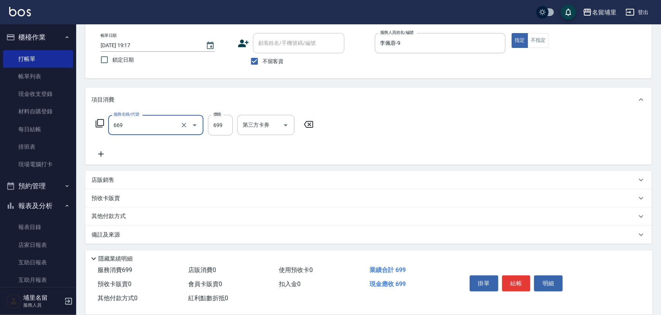
type input "精油699(669)"
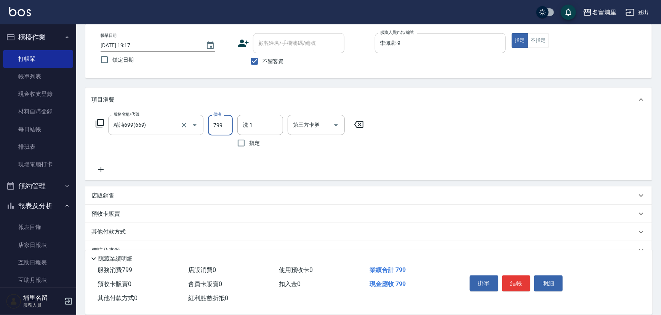
type input "799"
type input "李嘉容-42"
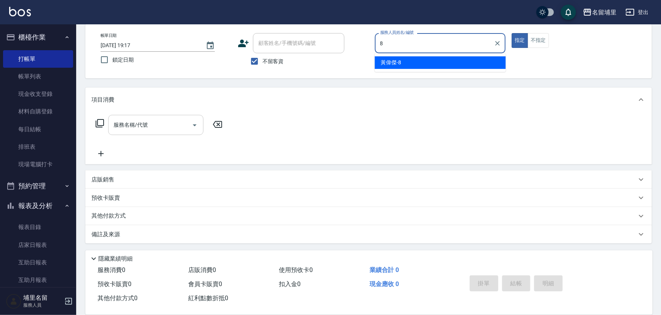
type input "黃偉傑-8"
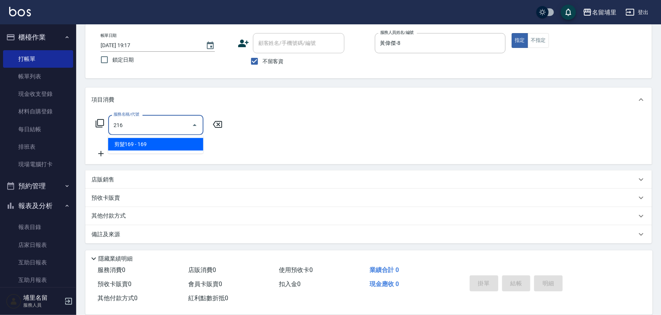
type input "剪髮169(216)"
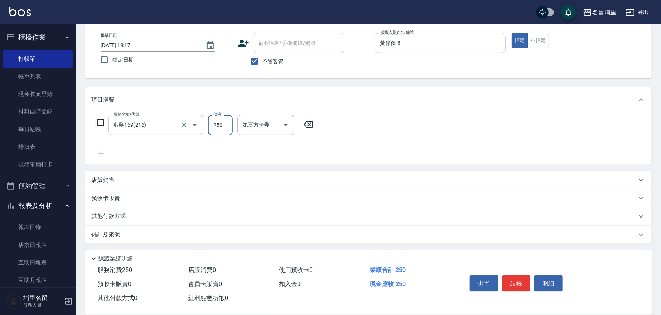
type input "250"
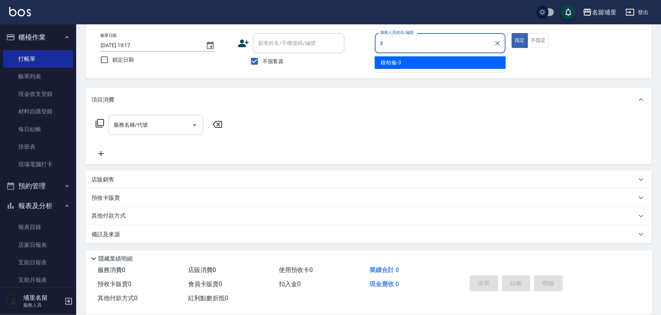
type input "鐘柏倫-3"
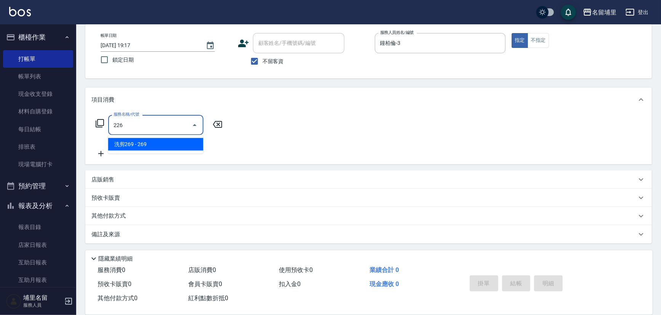
type input "洗剪269(226)"
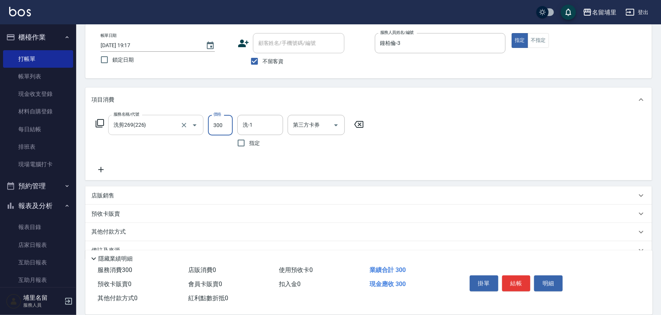
type input "300"
type input "潘宇浩-45"
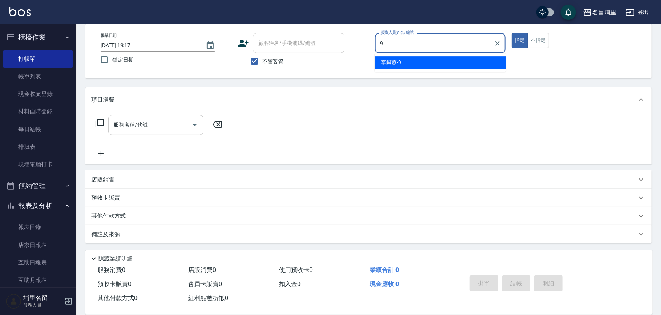
type input "李佩蓉-9"
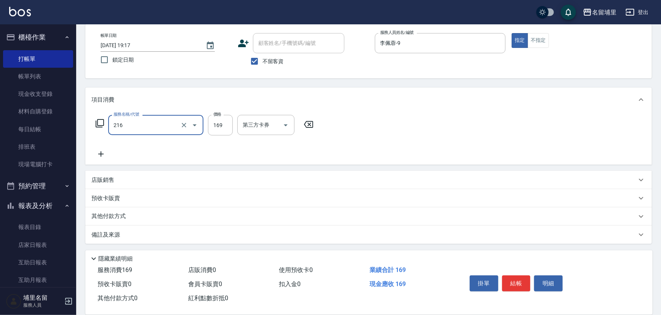
type input "剪髮169(216)"
type input "250"
drag, startPoint x: 278, startPoint y: 144, endPoint x: 284, endPoint y: 141, distance: 7.5
click at [278, 144] on div "服務名稱/代號 剪髮169(216) 服務名稱/代號 價格 250 價格 第三方卡券 第三方卡券" at bounding box center [204, 137] width 227 height 44
click at [517, 279] on button "結帳" at bounding box center [516, 284] width 29 height 16
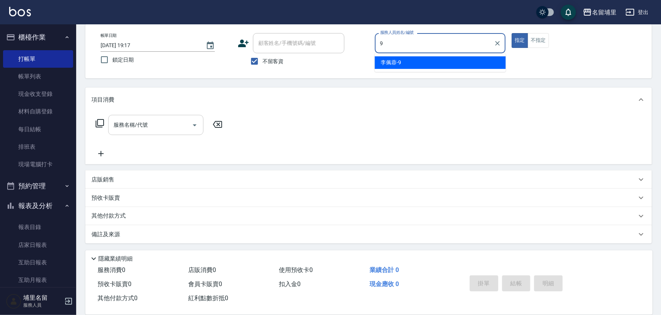
type input "李佩蓉-9"
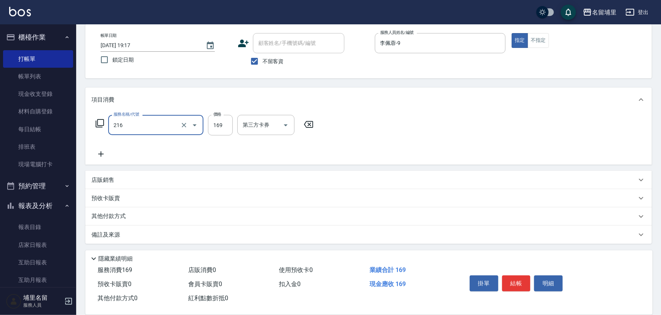
type input "剪髮169(216)"
type input "250"
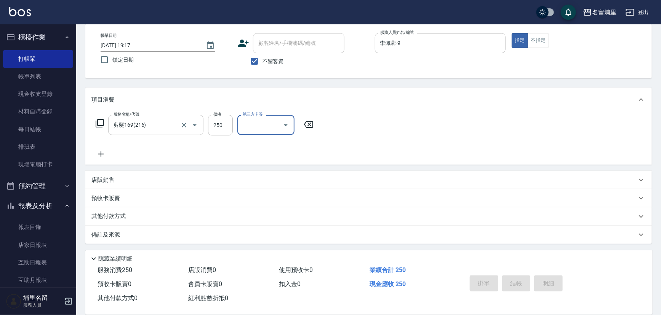
type input "2025/08/19 19:18"
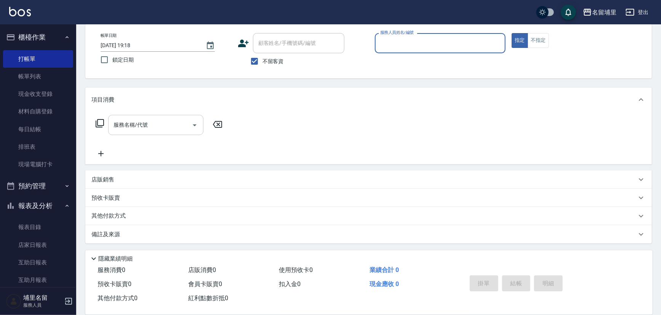
scroll to position [0, 0]
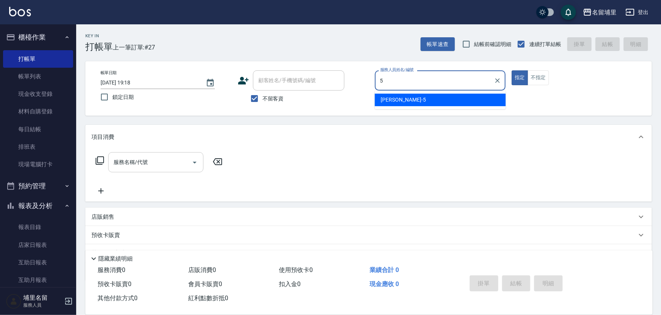
type input "蔣昀璠-5"
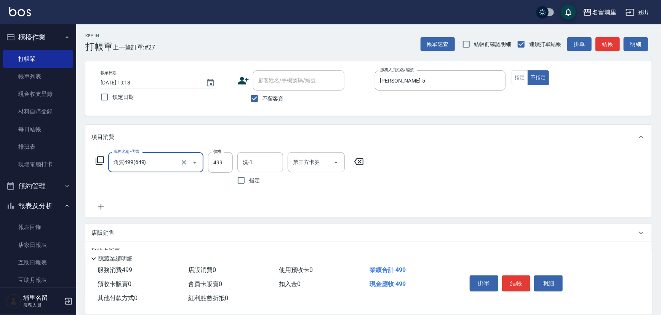
type input "角質499(649)"
type input "蔣昀璠-5"
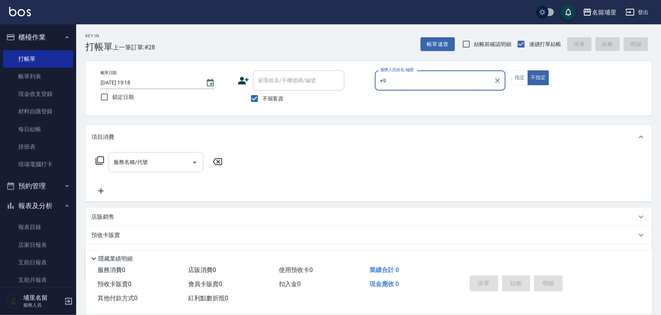
type input "+"
type input "李佩蓉-9"
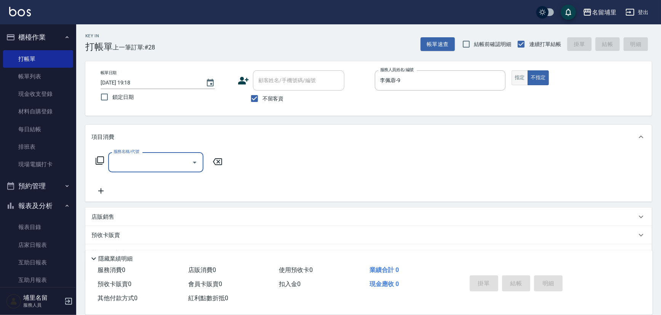
click at [518, 83] on button "指定" at bounding box center [519, 77] width 16 height 15
drag, startPoint x: 149, startPoint y: 172, endPoint x: 153, endPoint y: 169, distance: 4.6
click at [151, 171] on div "服務名稱/代號" at bounding box center [155, 162] width 95 height 20
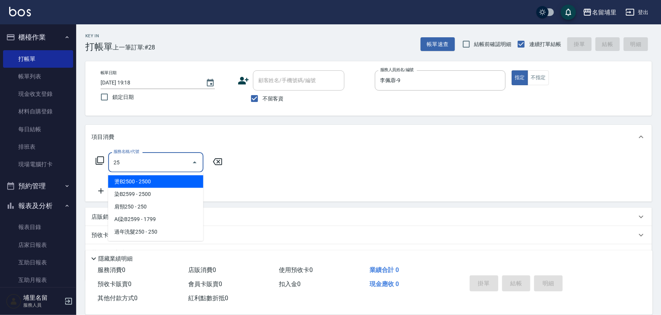
type input "2"
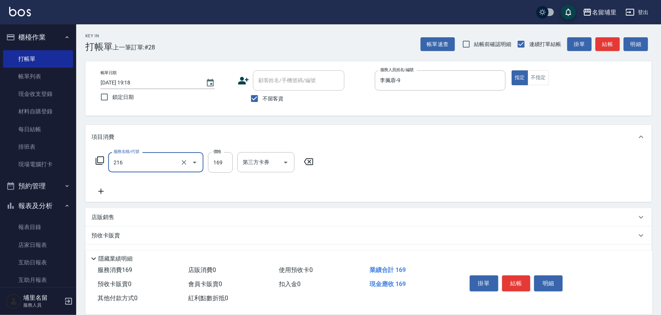
type input "剪髮169(216)"
type input "250"
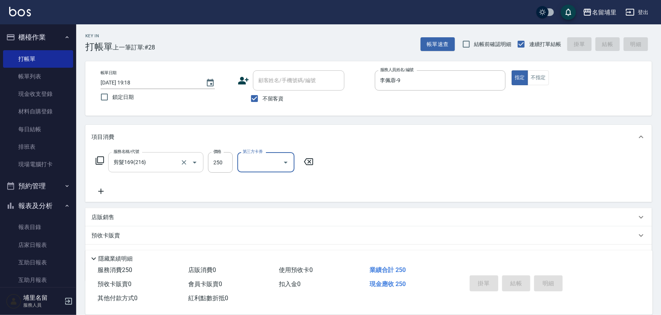
type input "2025/08/19 19:19"
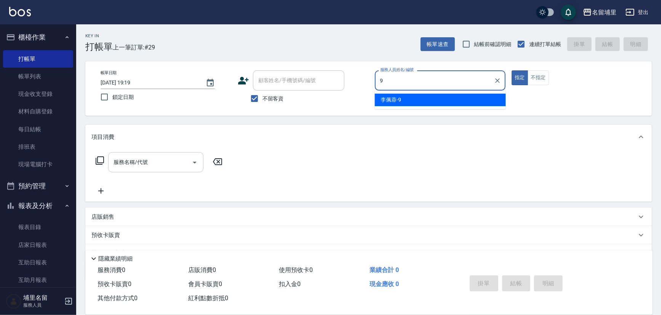
type input "李佩蓉-9"
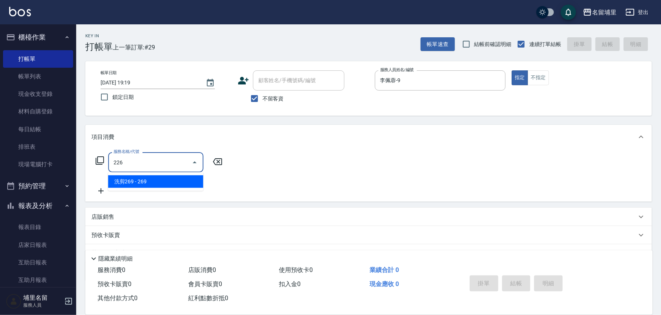
type input "洗剪269(226)"
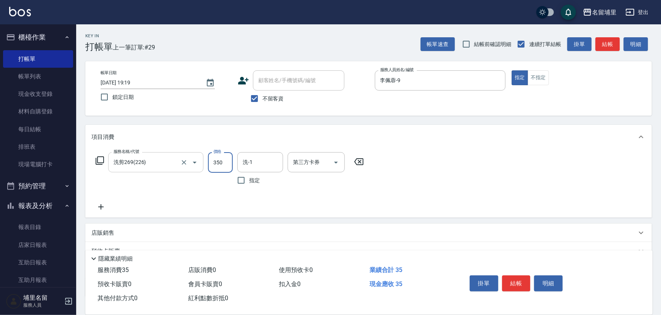
type input "350"
type input "李嘉容-42"
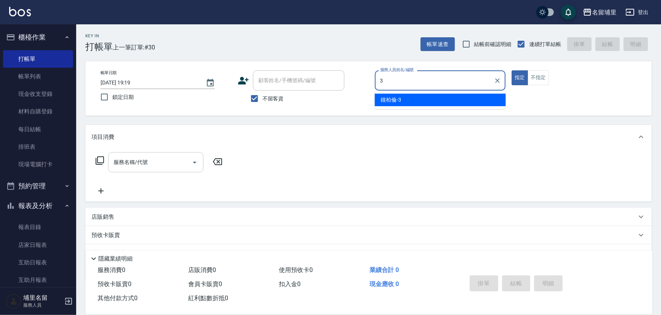
type input "鐘柏倫-3"
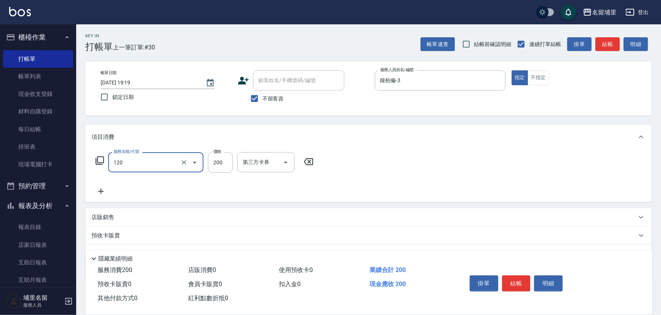
type input "New洗200(120)"
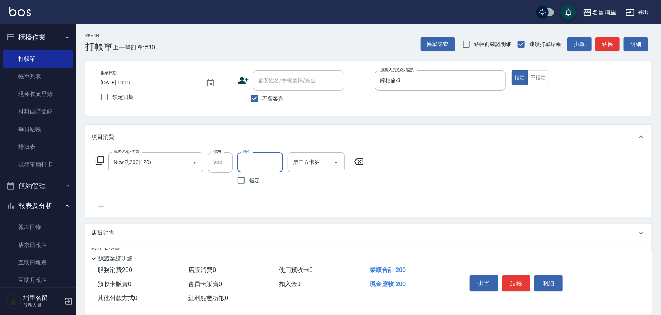
click at [185, 160] on icon "Clear" at bounding box center [184, 163] width 8 height 8
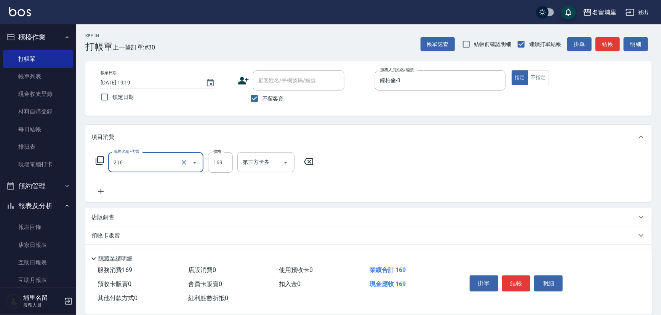
type input "剪髮169(216)"
type input "200"
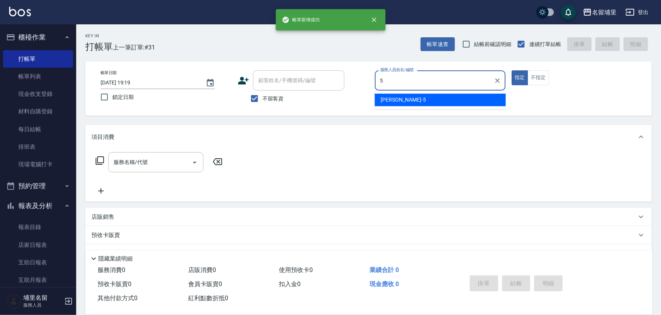
type input "蔣昀璠-5"
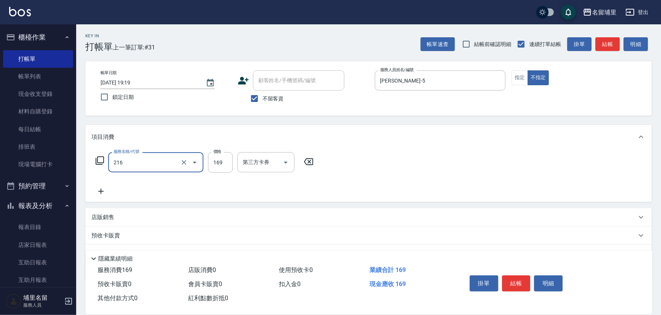
type input "剪髮169(216)"
type input "150"
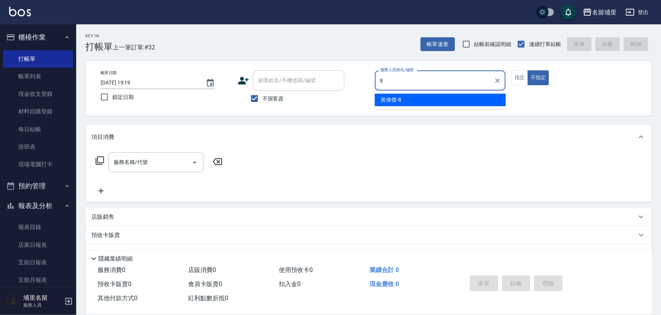
type input "黃偉傑-8"
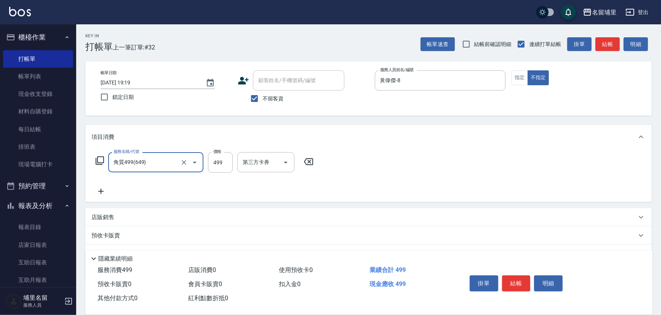
type input "角質499(649)"
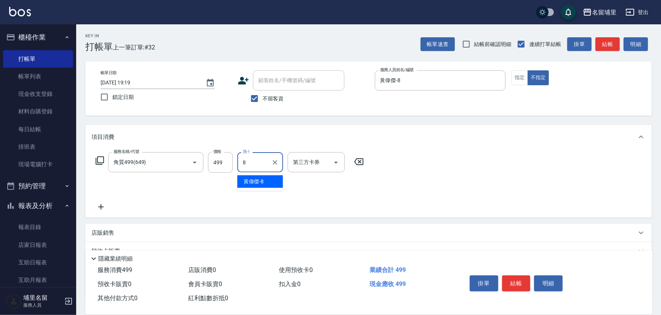
type input "黃偉傑-8"
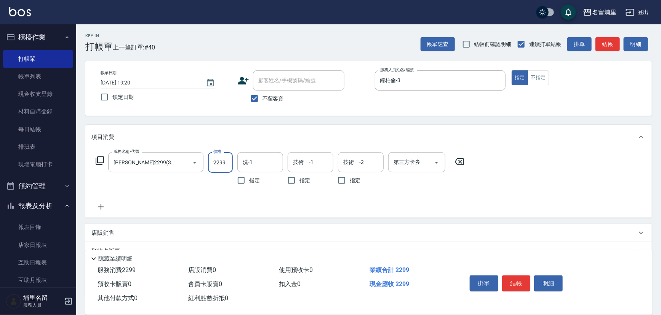
click at [184, 162] on icon "Clear" at bounding box center [184, 163] width 8 height 8
click at [336, 161] on icon "Open" at bounding box center [335, 162] width 9 height 9
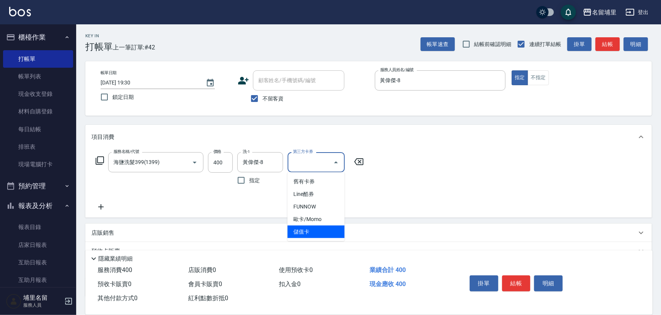
drag, startPoint x: 317, startPoint y: 235, endPoint x: 328, endPoint y: 232, distance: 11.6
click at [318, 234] on span "儲值卡" at bounding box center [315, 232] width 57 height 13
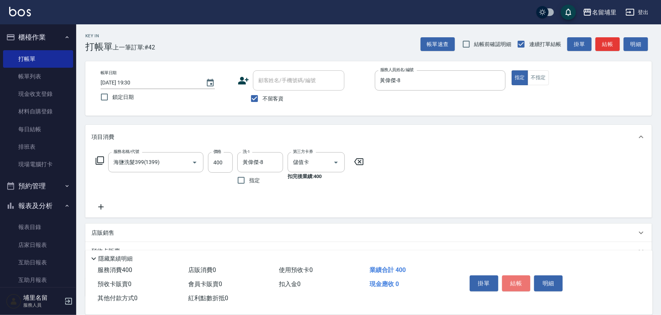
click at [519, 284] on button "結帳" at bounding box center [516, 284] width 29 height 16
drag, startPoint x: 334, startPoint y: 161, endPoint x: 332, endPoint y: 169, distance: 8.2
click at [334, 161] on icon "Open" at bounding box center [335, 162] width 9 height 9
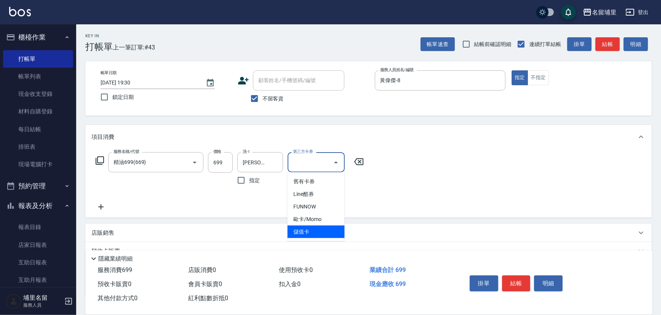
click at [316, 228] on span "儲值卡" at bounding box center [315, 232] width 57 height 13
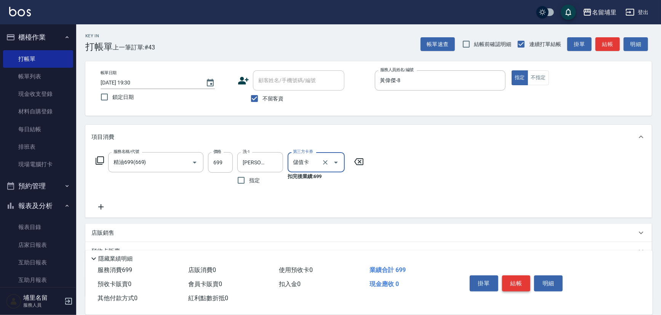
click at [516, 283] on button "結帳" at bounding box center [516, 284] width 29 height 16
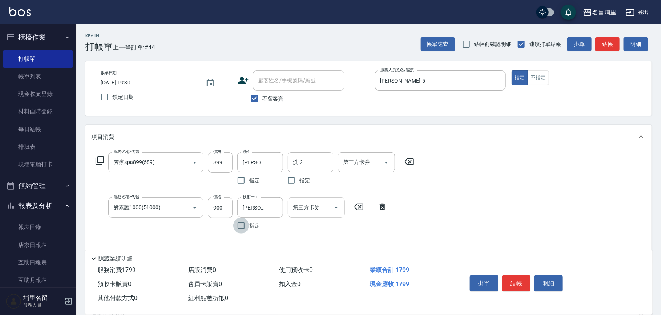
click at [330, 209] on button "Open" at bounding box center [336, 208] width 12 height 12
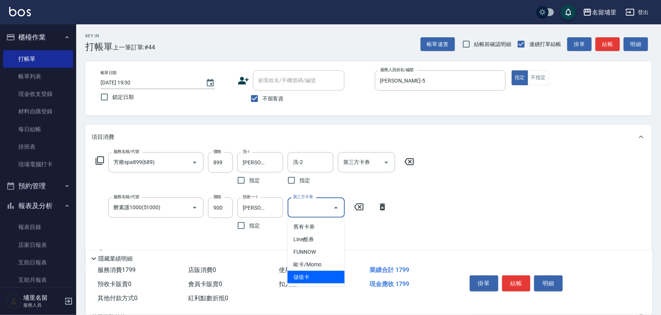
drag, startPoint x: 320, startPoint y: 274, endPoint x: 346, endPoint y: 211, distance: 68.3
click at [321, 273] on span "儲值卡" at bounding box center [315, 277] width 57 height 13
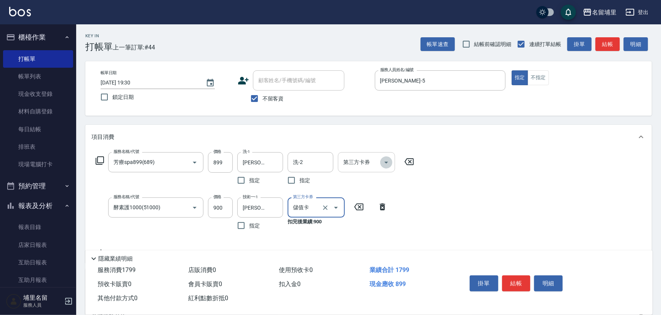
drag, startPoint x: 387, startPoint y: 160, endPoint x: 386, endPoint y: 167, distance: 6.9
click at [388, 160] on icon "Open" at bounding box center [386, 162] width 9 height 9
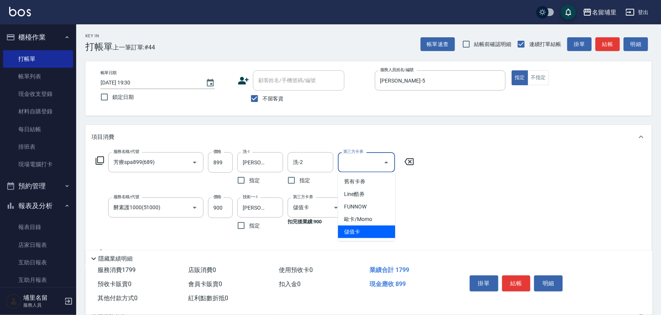
drag, startPoint x: 360, startPoint y: 232, endPoint x: 411, endPoint y: 249, distance: 53.5
click at [363, 232] on span "儲值卡" at bounding box center [366, 232] width 57 height 13
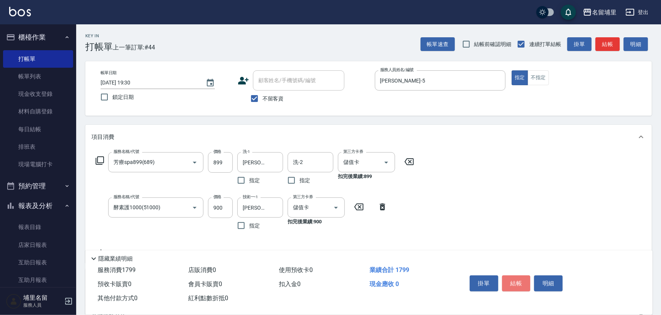
click at [507, 279] on button "結帳" at bounding box center [516, 284] width 29 height 16
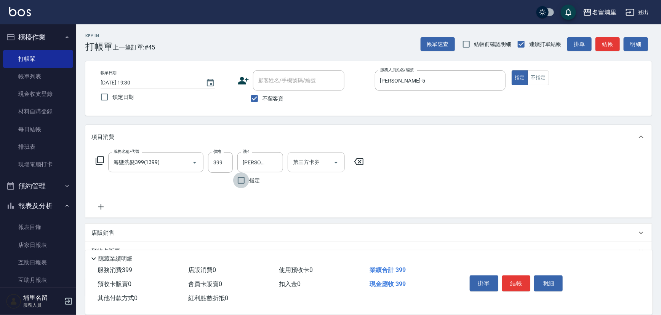
click at [339, 165] on icon "Open" at bounding box center [335, 162] width 9 height 9
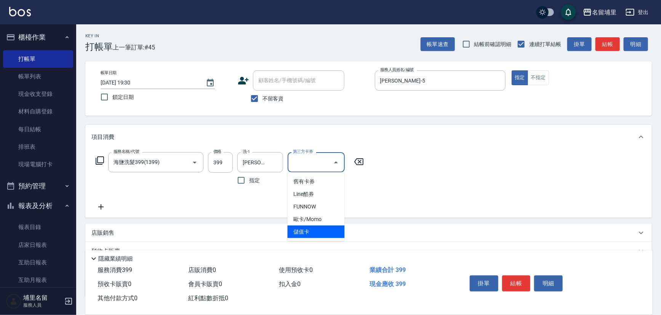
drag, startPoint x: 322, startPoint y: 236, endPoint x: 404, endPoint y: 249, distance: 82.6
click at [324, 235] on span "儲值卡" at bounding box center [315, 232] width 57 height 13
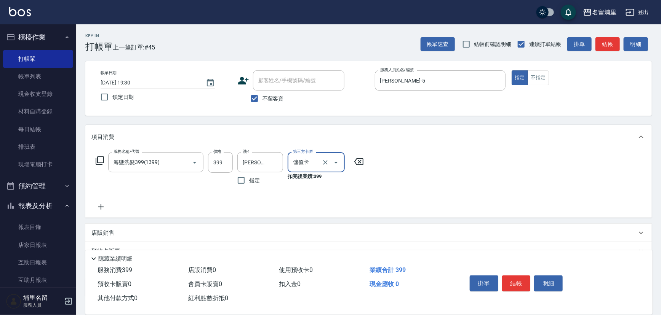
click at [515, 281] on button "結帳" at bounding box center [516, 284] width 29 height 16
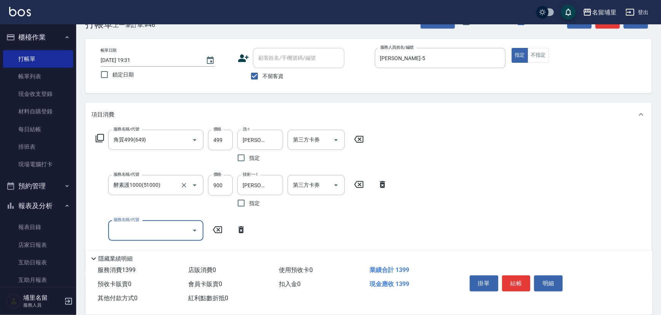
scroll to position [34, 0]
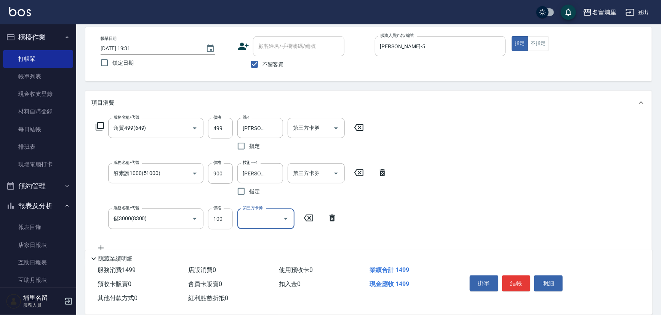
click at [227, 211] on input "100" at bounding box center [220, 219] width 25 height 21
click at [347, 193] on div "第三方卡券 第三方卡券" at bounding box center [318, 181] width 62 height 36
click at [339, 175] on icon "Open" at bounding box center [335, 173] width 9 height 9
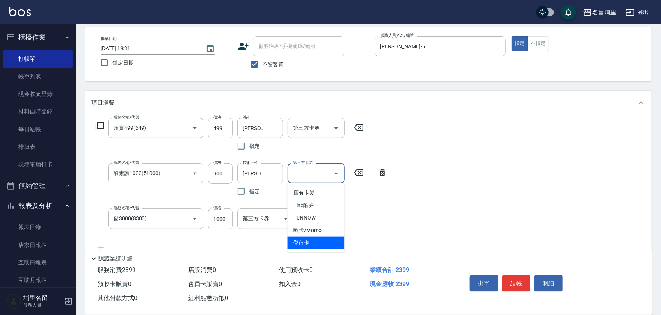
drag, startPoint x: 326, startPoint y: 241, endPoint x: 331, endPoint y: 198, distance: 42.9
click at [326, 240] on span "儲值卡" at bounding box center [315, 243] width 57 height 13
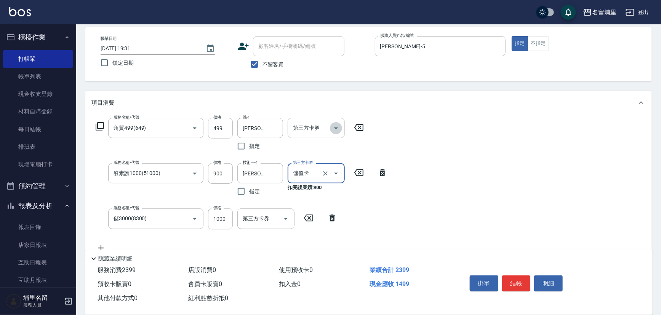
click at [336, 126] on icon "Open" at bounding box center [335, 128] width 9 height 9
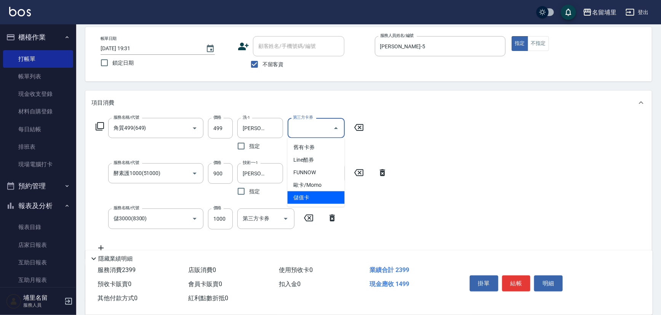
click at [314, 195] on span "儲值卡" at bounding box center [315, 198] width 57 height 13
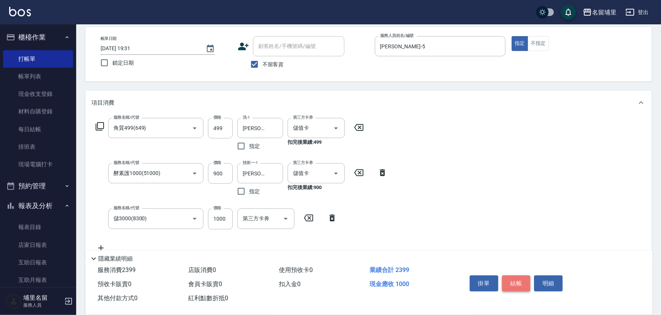
click at [520, 281] on button "結帳" at bounding box center [516, 284] width 29 height 16
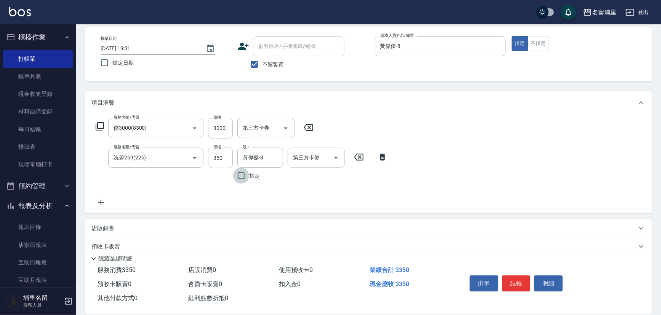
click at [335, 155] on icon "Open" at bounding box center [335, 157] width 9 height 9
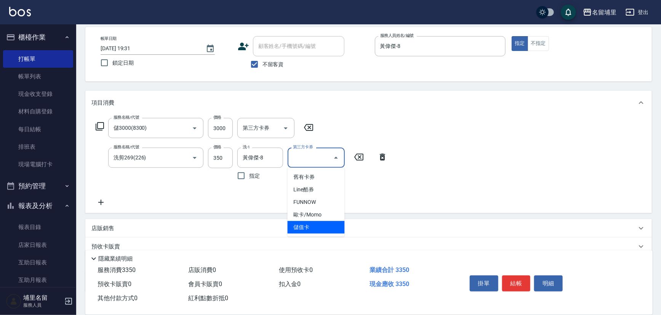
drag, startPoint x: 310, startPoint y: 230, endPoint x: 331, endPoint y: 228, distance: 21.1
click at [315, 229] on span "儲值卡" at bounding box center [315, 227] width 57 height 13
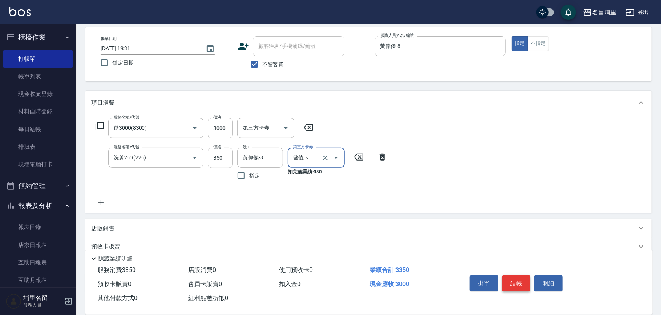
click at [507, 276] on button "結帳" at bounding box center [516, 284] width 29 height 16
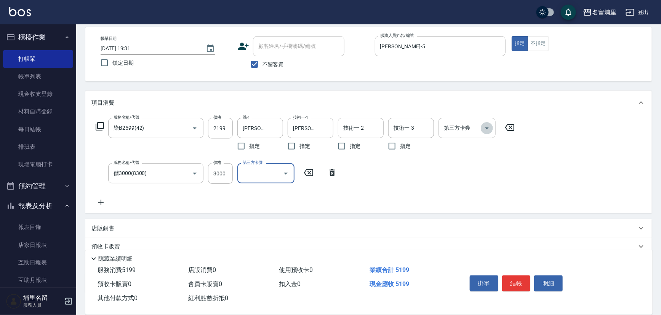
click at [491, 130] on icon "Open" at bounding box center [486, 128] width 9 height 9
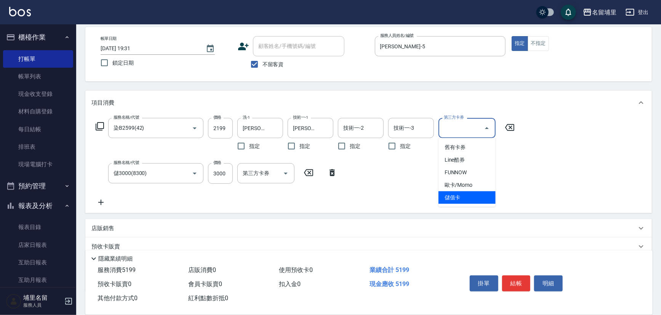
click at [462, 194] on span "儲值卡" at bounding box center [466, 198] width 57 height 13
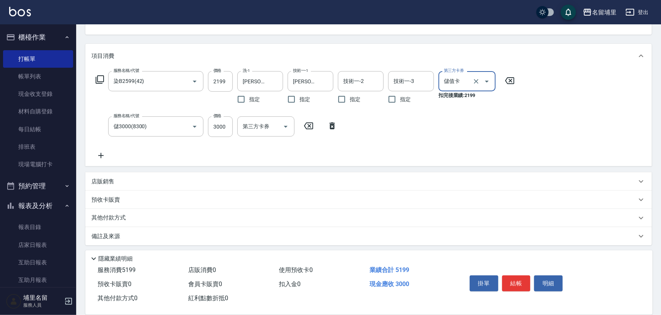
scroll to position [83, 0]
click at [146, 176] on div "店販銷售" at bounding box center [363, 180] width 545 height 8
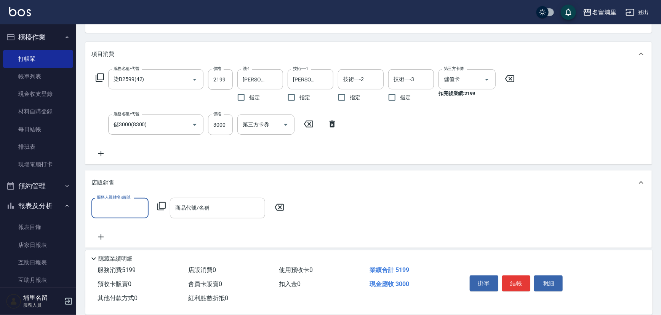
scroll to position [0, 0]
click at [380, 207] on icon "Open" at bounding box center [376, 208] width 9 height 9
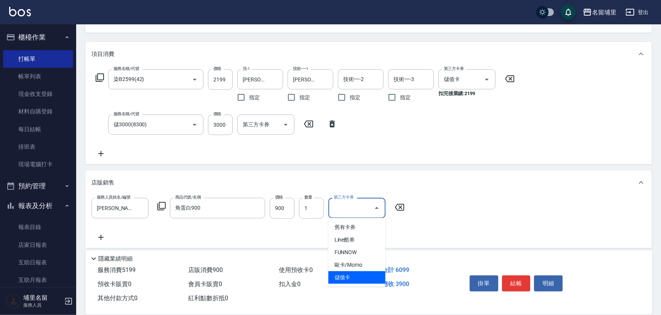
click at [349, 278] on span "儲值卡" at bounding box center [356, 277] width 57 height 13
drag, startPoint x: 434, startPoint y: 236, endPoint x: 443, endPoint y: 237, distance: 8.4
click at [439, 236] on div "服務人員姓名/編號 蔣昀璠-5 服務人員姓名/編號 商品代號/名稱 角蛋白900 商品代號/名稱 價格 900 價格 數量 1 數量 第三方卡券 儲值卡 第三…" at bounding box center [368, 220] width 554 height 44
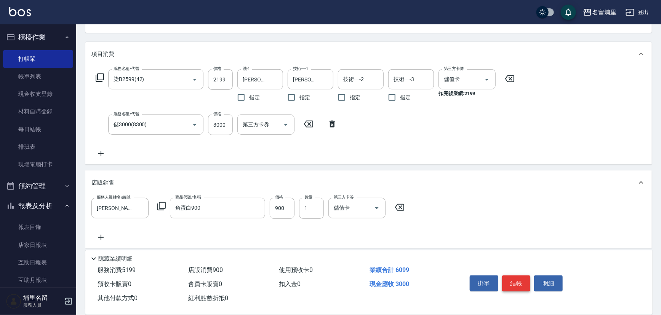
click at [515, 278] on button "結帳" at bounding box center [516, 284] width 29 height 16
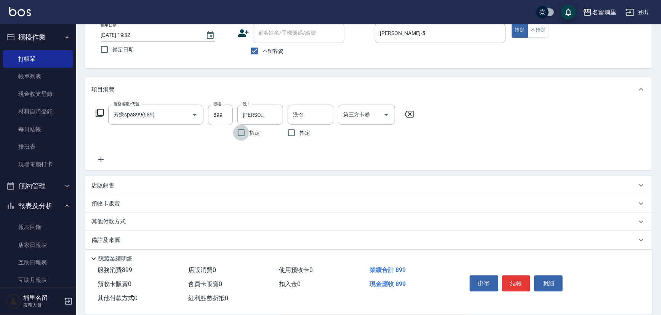
scroll to position [53, 0]
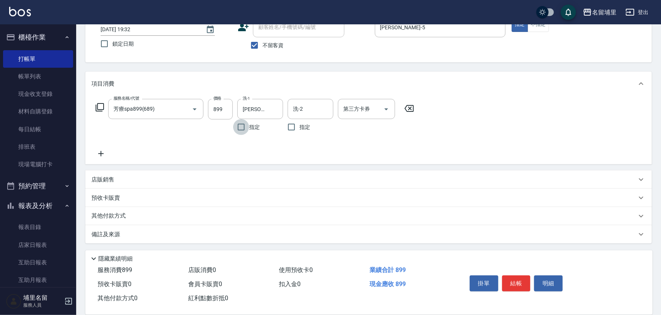
click at [156, 209] on div "其他付款方式" at bounding box center [368, 216] width 566 height 18
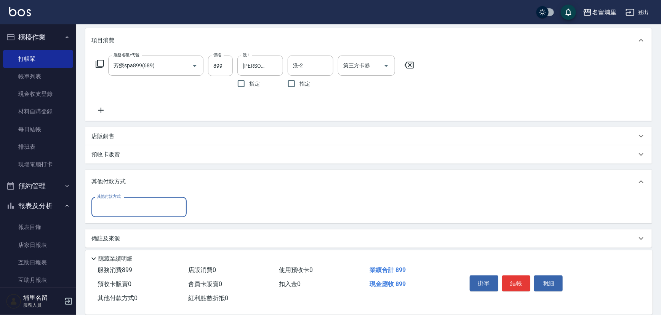
scroll to position [99, 0]
click at [143, 209] on input "其他付款方式" at bounding box center [139, 204] width 88 height 13
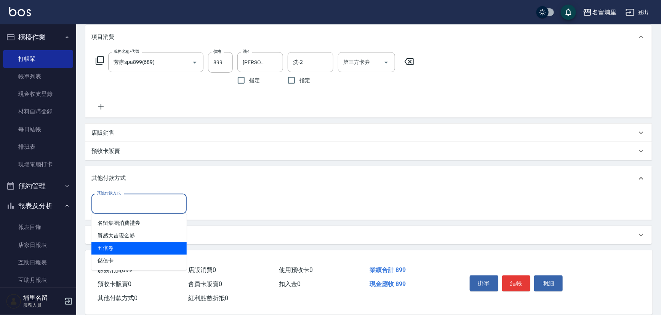
scroll to position [101, 0]
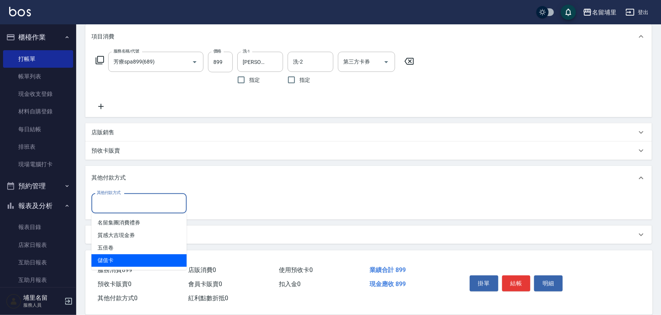
click at [135, 261] on span "儲值卡" at bounding box center [138, 260] width 95 height 13
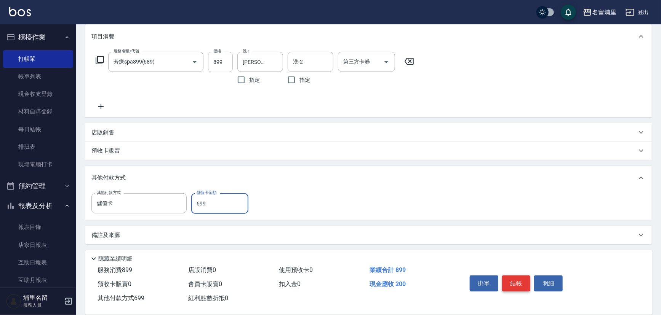
drag, startPoint x: 514, startPoint y: 277, endPoint x: 518, endPoint y: 274, distance: 4.6
click at [517, 276] on button "結帳" at bounding box center [516, 284] width 29 height 16
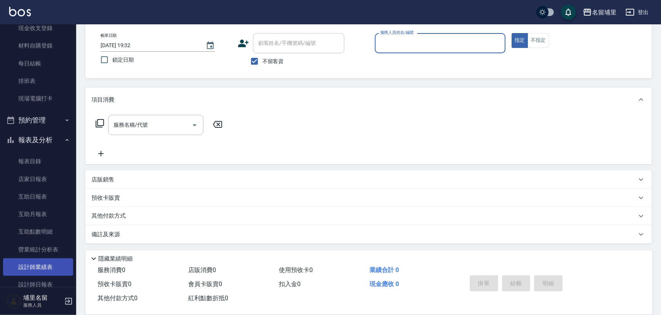
scroll to position [69, 0]
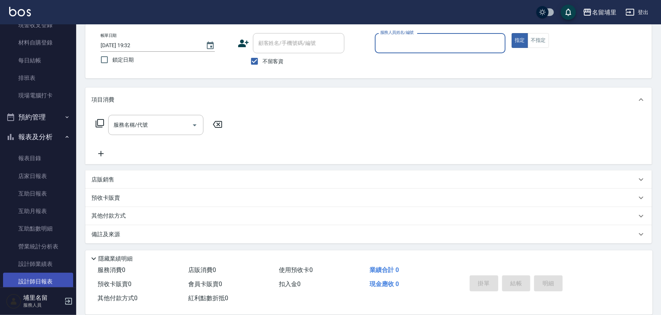
click at [42, 279] on link "設計師日報表" at bounding box center [38, 282] width 70 height 18
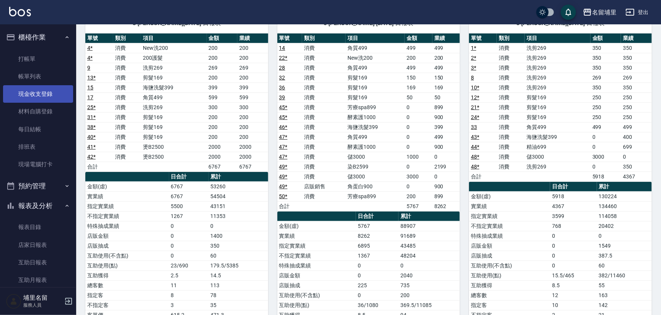
scroll to position [69, 0]
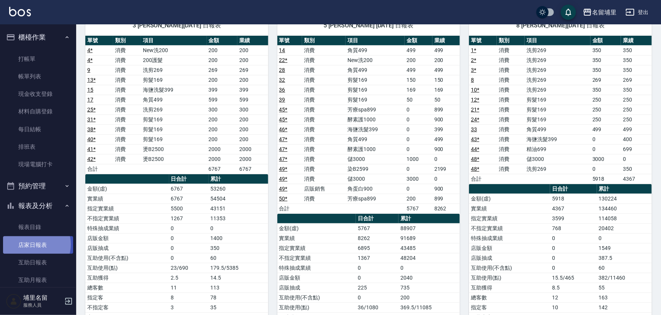
click at [35, 244] on link "店家日報表" at bounding box center [38, 245] width 70 height 18
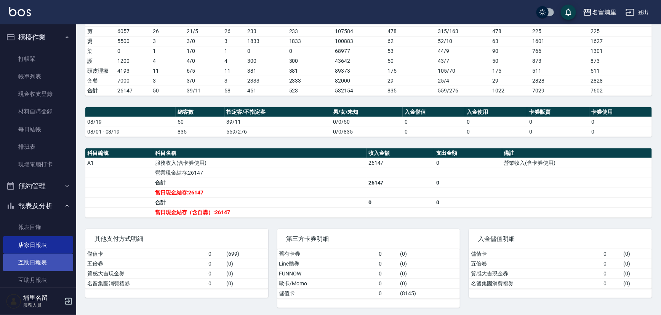
scroll to position [34, 0]
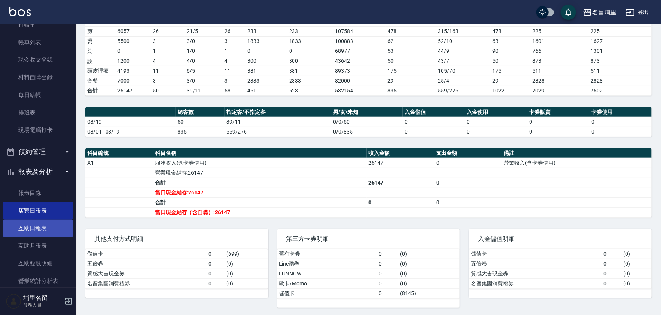
click at [45, 227] on link "互助日報表" at bounding box center [38, 229] width 70 height 18
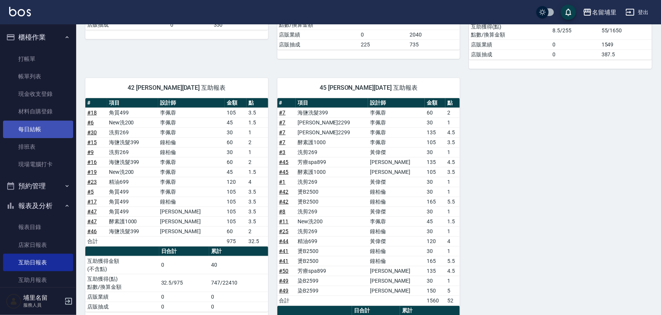
click at [44, 129] on link "每日結帳" at bounding box center [38, 130] width 70 height 18
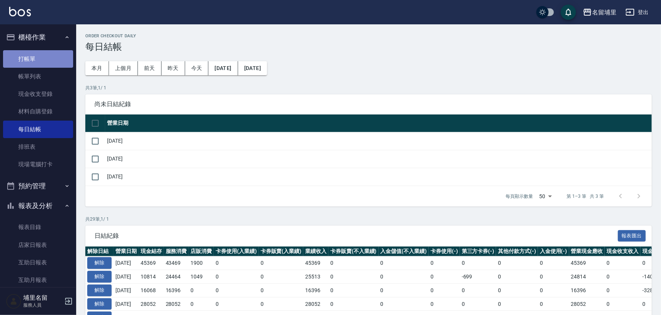
click at [46, 56] on link "打帳單" at bounding box center [38, 59] width 70 height 18
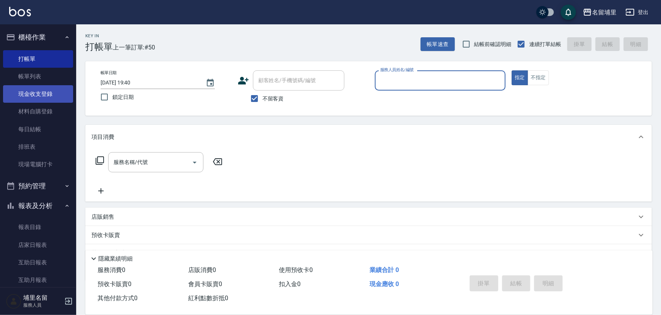
click at [34, 86] on link "現金收支登錄" at bounding box center [38, 94] width 70 height 18
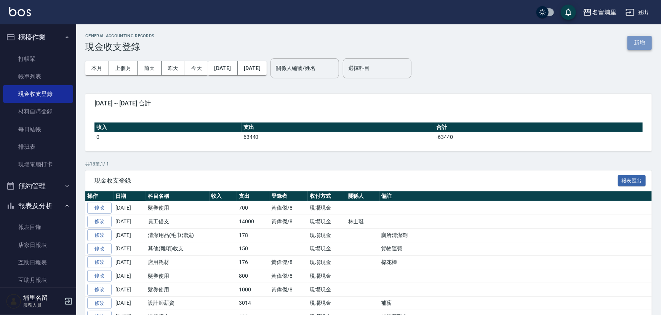
click at [635, 42] on button "新增" at bounding box center [639, 43] width 24 height 14
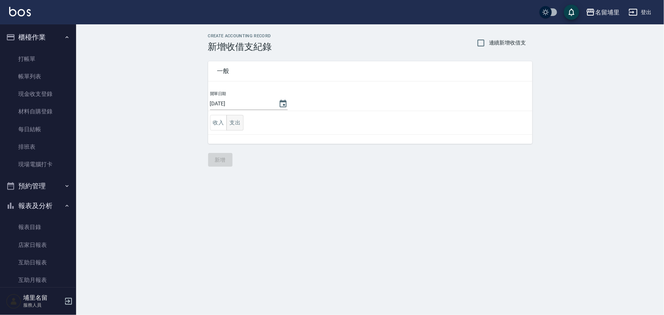
click at [239, 122] on button "支出" at bounding box center [235, 123] width 17 height 16
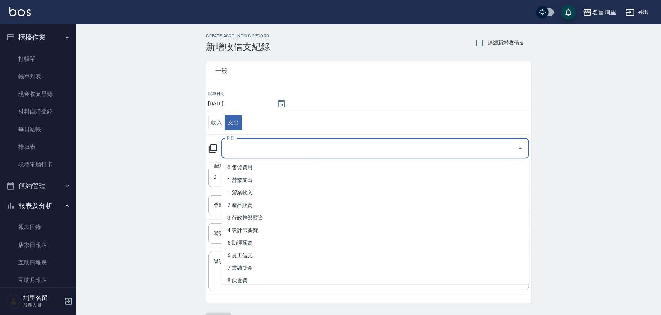
click at [306, 147] on input "科目" at bounding box center [369, 148] width 289 height 13
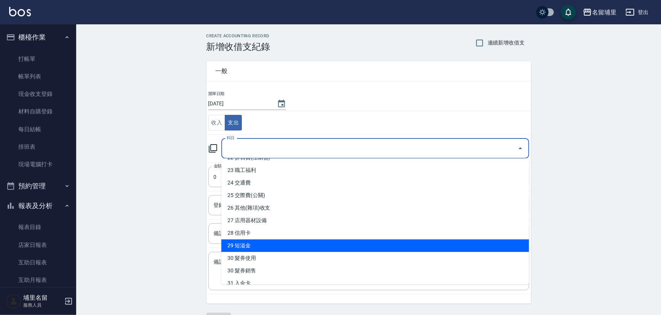
scroll to position [311, 0]
click at [289, 244] on li "30 髮券使用" at bounding box center [375, 246] width 308 height 13
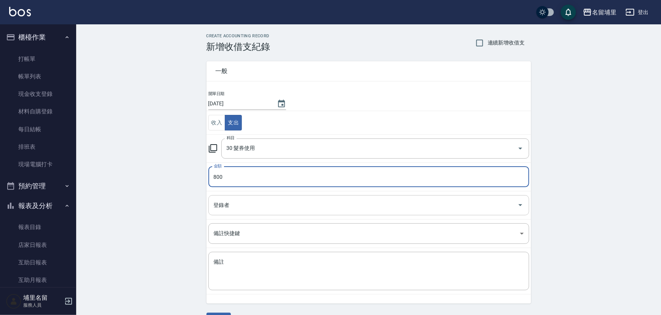
click at [282, 203] on input "登錄者" at bounding box center [363, 205] width 302 height 13
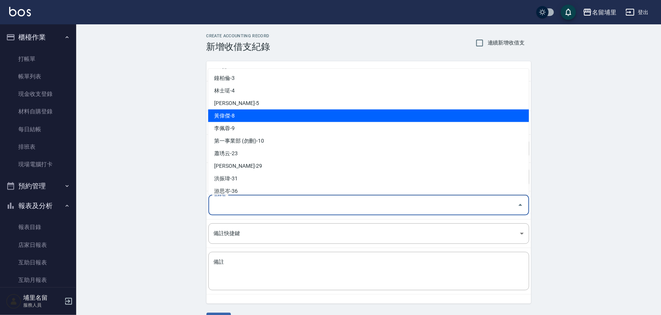
click at [219, 114] on li "黃偉傑-8" at bounding box center [368, 115] width 321 height 13
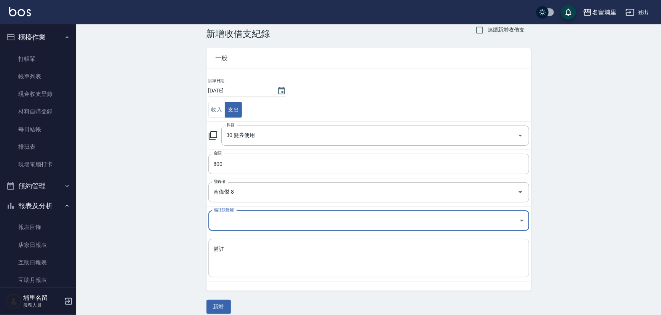
scroll to position [20, 0]
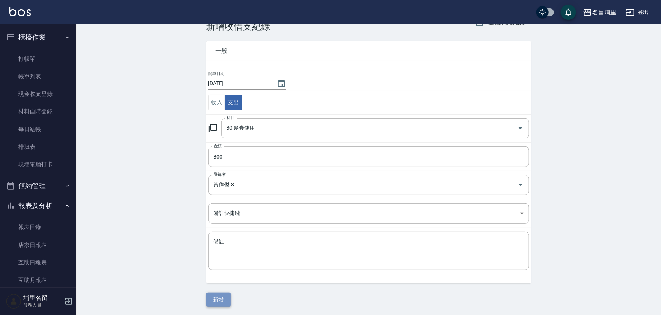
click at [220, 299] on button "新增" at bounding box center [218, 300] width 24 height 14
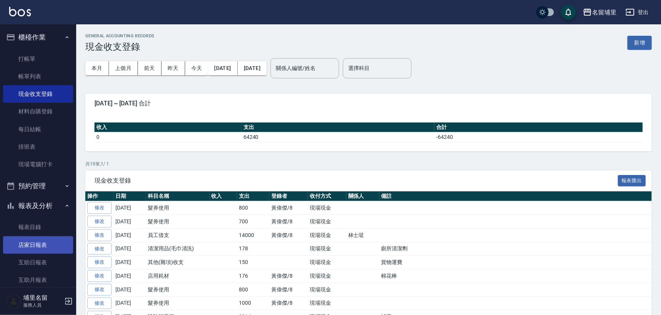
click at [49, 250] on link "店家日報表" at bounding box center [38, 245] width 70 height 18
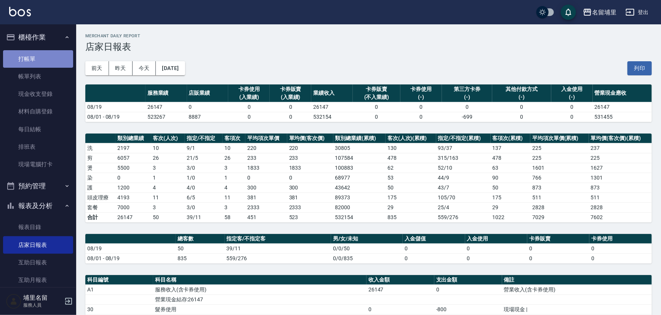
click at [53, 62] on link "打帳單" at bounding box center [38, 59] width 70 height 18
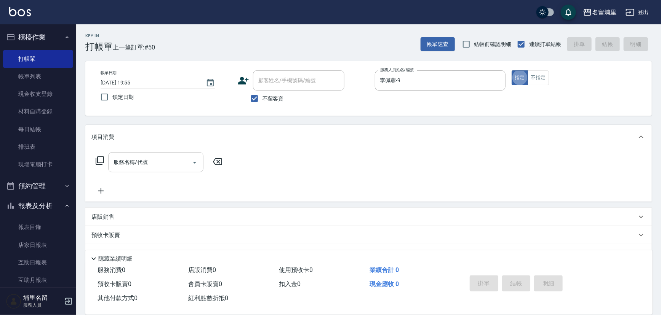
click at [147, 157] on input "服務名稱/代號" at bounding box center [150, 162] width 77 height 13
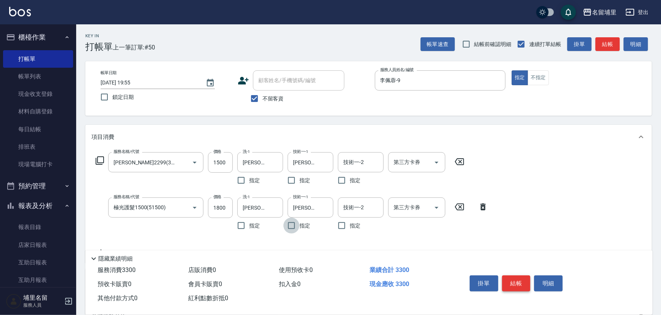
click at [520, 287] on button "結帳" at bounding box center [516, 284] width 29 height 16
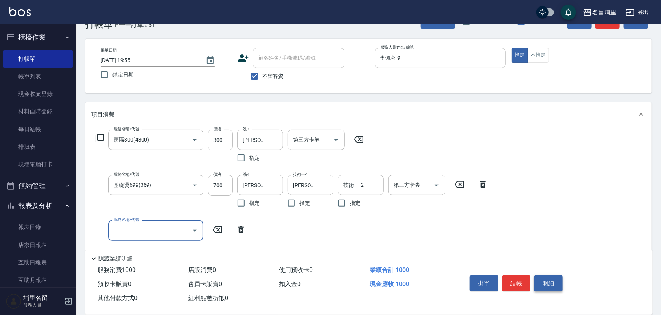
scroll to position [34, 0]
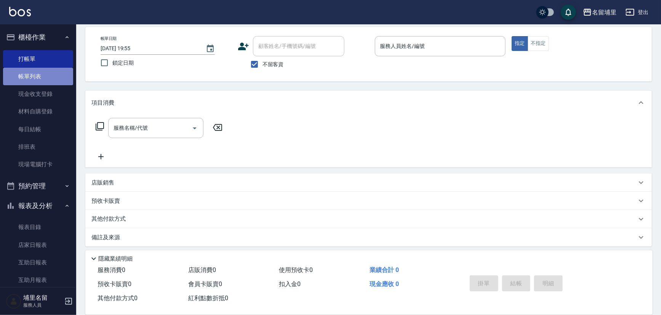
click at [50, 75] on link "帳單列表" at bounding box center [38, 77] width 70 height 18
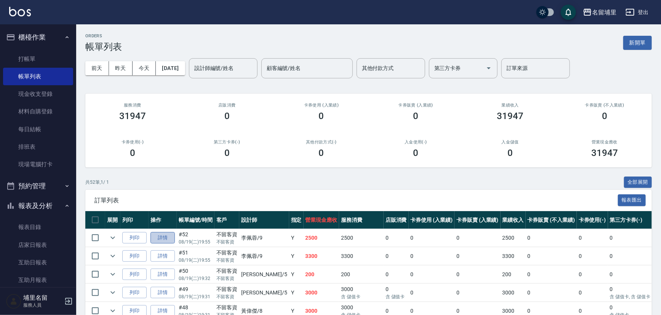
click at [160, 238] on link "詳情" at bounding box center [162, 238] width 24 height 12
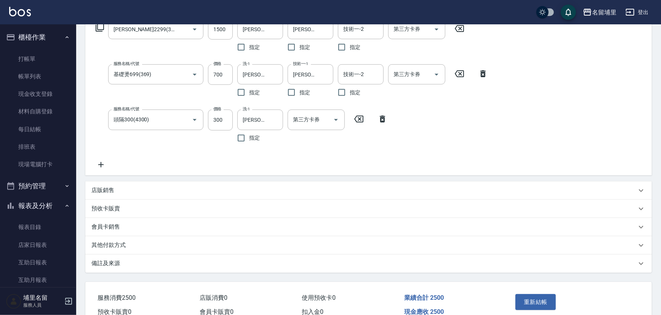
scroll to position [138, 0]
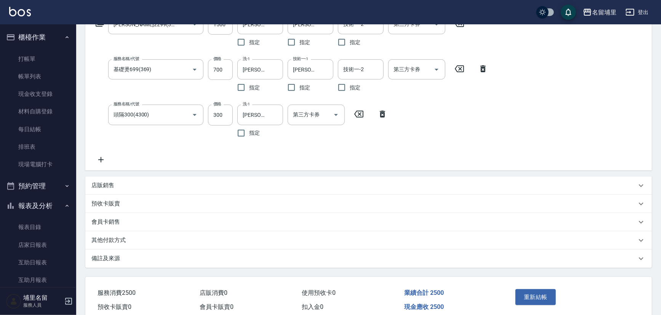
click at [140, 188] on div "店販銷售" at bounding box center [363, 186] width 545 height 8
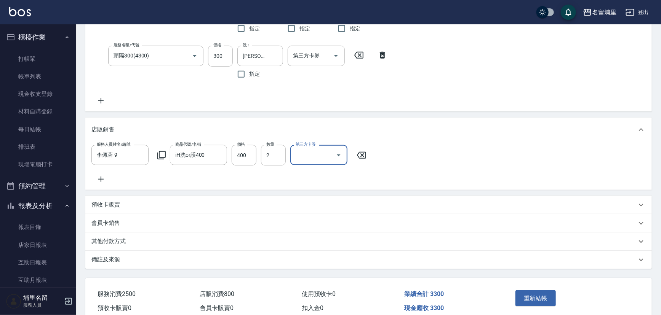
scroll to position [236, 0]
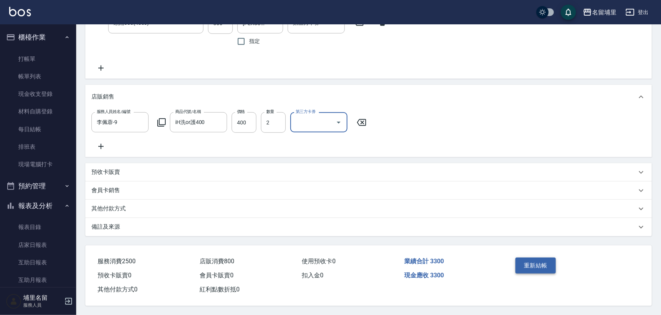
click at [546, 269] on button "重新結帳" at bounding box center [535, 266] width 40 height 16
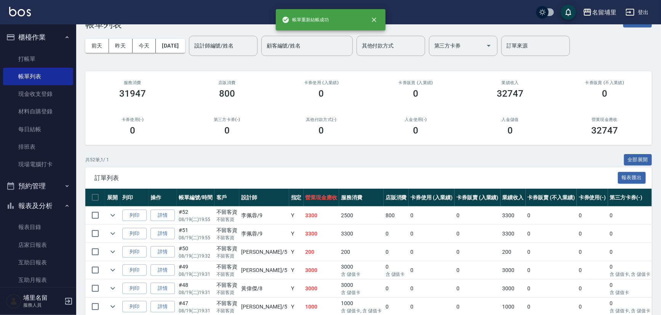
scroll to position [34, 0]
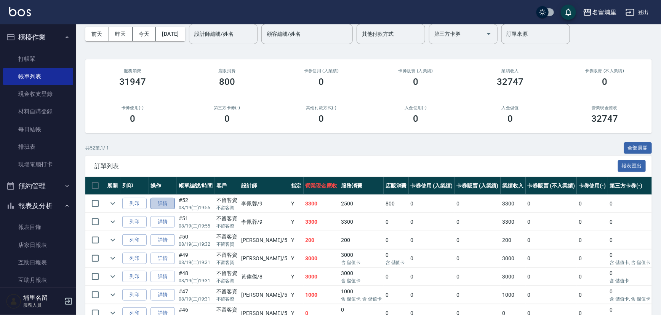
click at [166, 205] on link "詳情" at bounding box center [162, 204] width 24 height 12
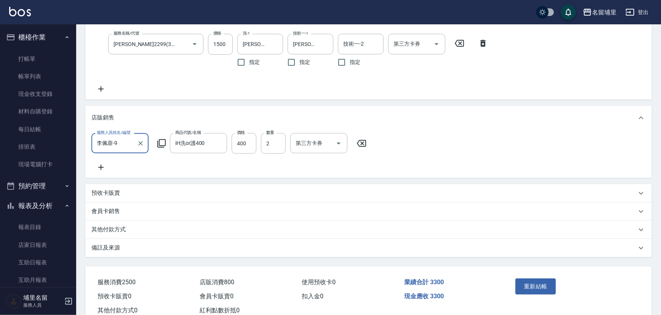
scroll to position [236, 0]
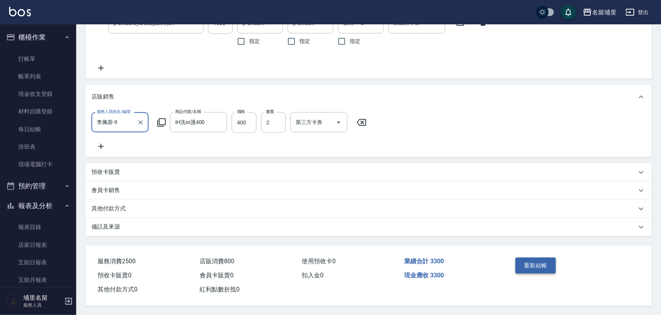
click at [537, 267] on button "重新結帳" at bounding box center [535, 266] width 40 height 16
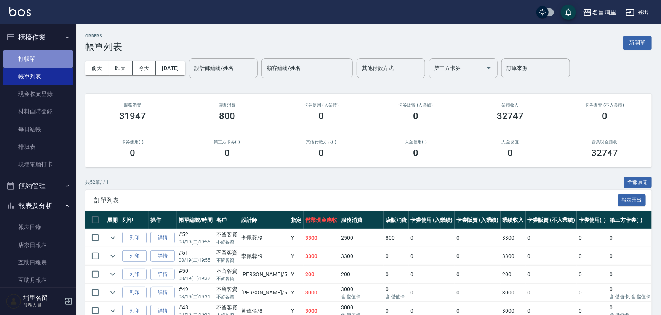
click at [46, 65] on link "打帳單" at bounding box center [38, 59] width 70 height 18
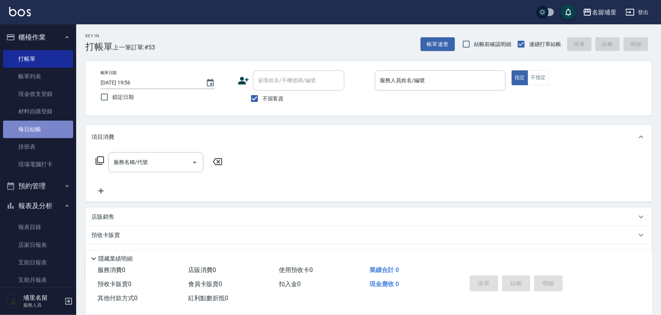
click at [45, 129] on link "每日結帳" at bounding box center [38, 130] width 70 height 18
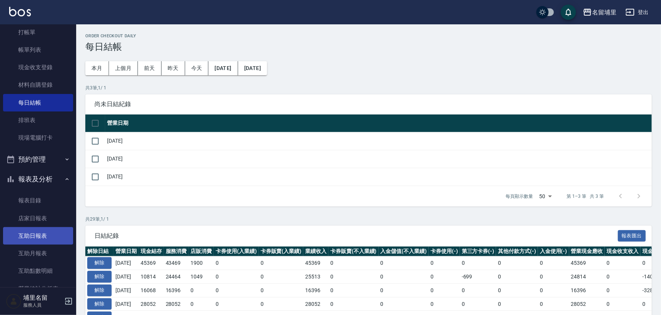
scroll to position [69, 0]
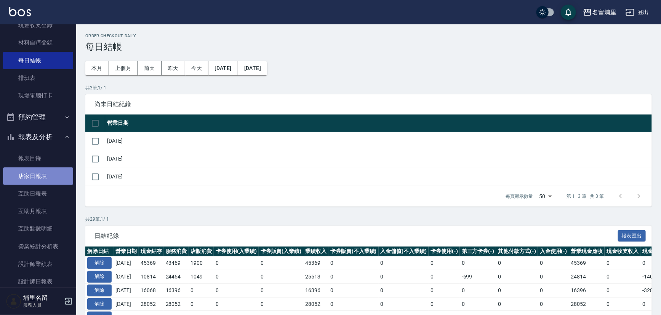
click at [54, 171] on link "店家日報表" at bounding box center [38, 177] width 70 height 18
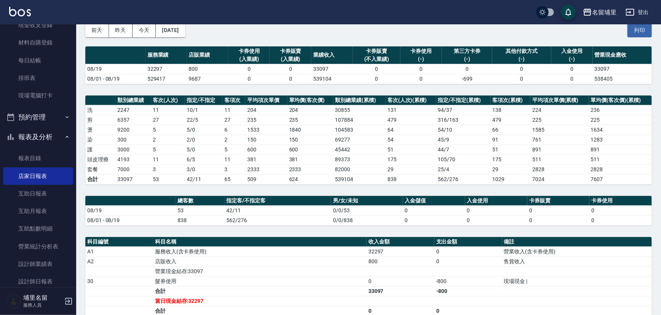
scroll to position [138, 0]
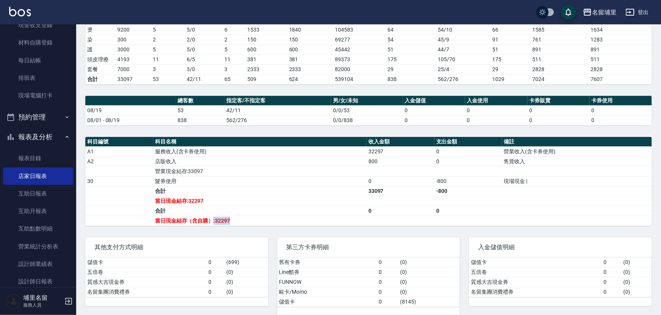
drag, startPoint x: 233, startPoint y: 219, endPoint x: 211, endPoint y: 221, distance: 22.5
click at [211, 221] on td "當日現金結存（含自購）:32297" at bounding box center [259, 221] width 213 height 10
drag, startPoint x: 221, startPoint y: 219, endPoint x: 251, endPoint y: 218, distance: 30.1
click at [251, 218] on td "當日現金結存（含自購）:32297" at bounding box center [259, 221] width 213 height 10
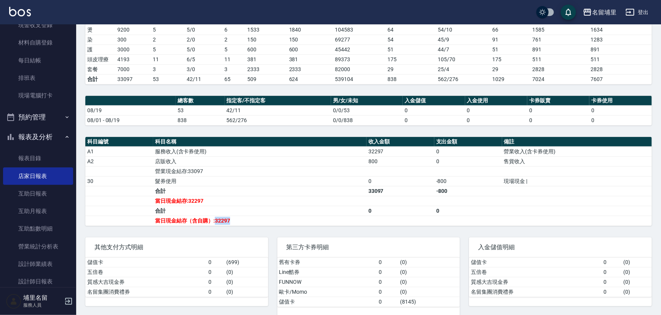
click at [252, 218] on td "當日現金結存（含自購）:32297" at bounding box center [259, 221] width 213 height 10
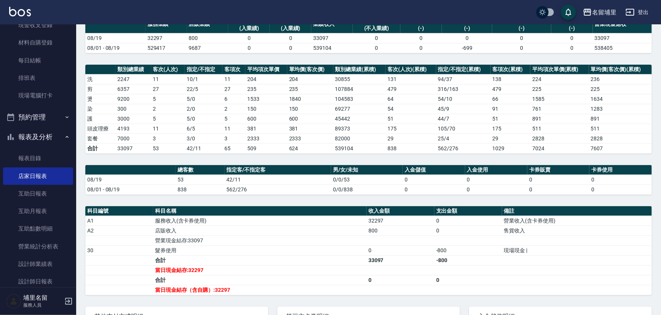
scroll to position [0, 0]
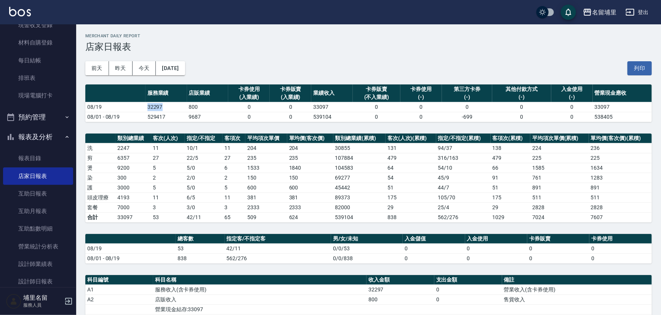
drag, startPoint x: 166, startPoint y: 107, endPoint x: 119, endPoint y: 103, distance: 47.8
click at [119, 103] on tr "08/19 32297 800 0 0 33097 0 0 0 0 0 33097" at bounding box center [368, 107] width 566 height 10
click at [119, 103] on td "08/19" at bounding box center [115, 107] width 60 height 10
drag, startPoint x: 144, startPoint y: 108, endPoint x: 168, endPoint y: 108, distance: 24.0
click at [168, 108] on tr "08/19 32297 800 0 0 33097 0 0 0 0 0 33097" at bounding box center [368, 107] width 566 height 10
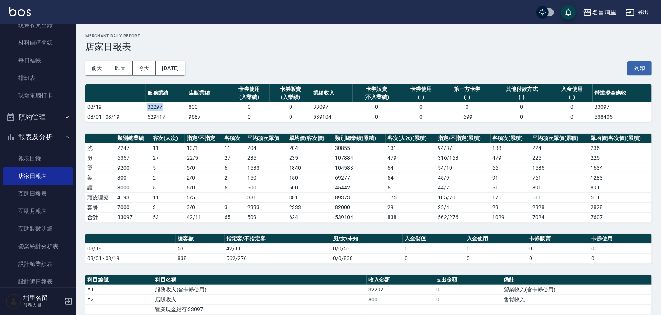
click at [168, 108] on td "32297" at bounding box center [166, 107] width 42 height 10
drag, startPoint x: 169, startPoint y: 108, endPoint x: 132, endPoint y: 107, distance: 36.6
click at [132, 107] on tr "08/19 32297 800 0 0 33097 0 0 0 0 0 33097" at bounding box center [368, 107] width 566 height 10
click at [132, 107] on td "08/19" at bounding box center [115, 107] width 60 height 10
drag, startPoint x: 191, startPoint y: 107, endPoint x: 196, endPoint y: 106, distance: 5.7
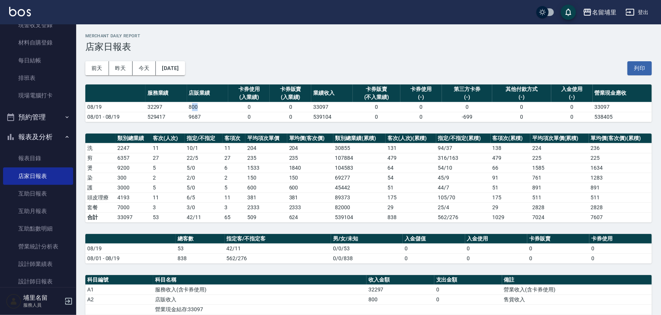
click at [196, 106] on td "800" at bounding box center [208, 107] width 42 height 10
drag, startPoint x: 200, startPoint y: 104, endPoint x: 189, endPoint y: 107, distance: 11.9
click at [189, 107] on td "800" at bounding box center [208, 107] width 42 height 10
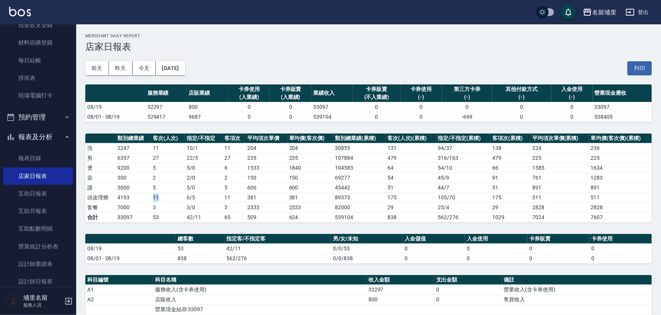
drag, startPoint x: 165, startPoint y: 197, endPoint x: 145, endPoint y: 197, distance: 19.4
click at [145, 197] on tr "頭皮理療 4193 11 6 / 5 11 381 381 89373 175 105 / 70 175 511 511" at bounding box center [368, 198] width 566 height 10
drag, startPoint x: 145, startPoint y: 197, endPoint x: 148, endPoint y: 191, distance: 6.3
click at [145, 196] on td "4193" at bounding box center [132, 198] width 35 height 10
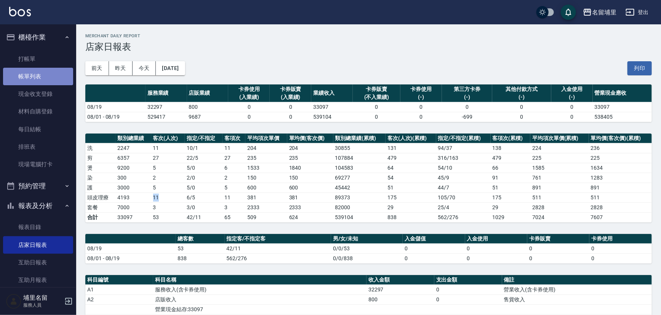
click at [51, 76] on link "帳單列表" at bounding box center [38, 77] width 70 height 18
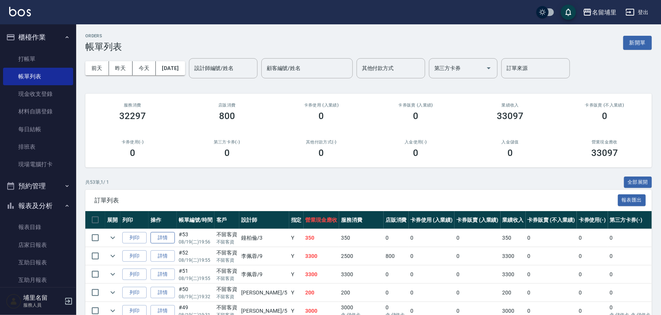
click at [162, 238] on link "詳情" at bounding box center [162, 238] width 24 height 12
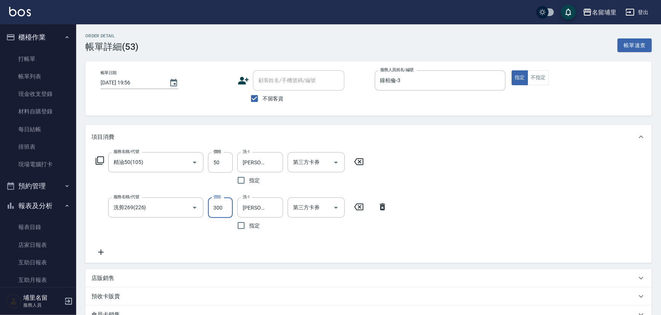
click at [226, 210] on input "300" at bounding box center [220, 208] width 25 height 21
click at [515, 204] on div "服務名稱/代號 精油50(105) 服務名稱/代號 價格 50 價格 洗-1 潘宇浩-45 洗-1 指定 第三方卡券 第三方卡券 服務名稱/代號 洗剪269(…" at bounding box center [368, 206] width 566 height 114
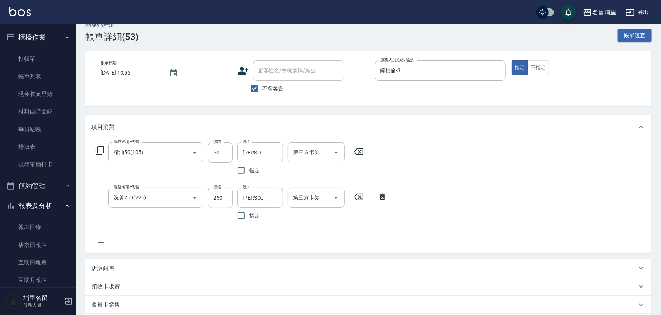
scroll to position [104, 0]
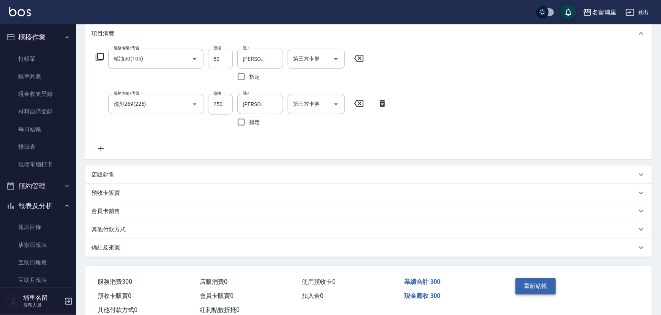
click at [528, 283] on button "重新結帳" at bounding box center [535, 286] width 40 height 16
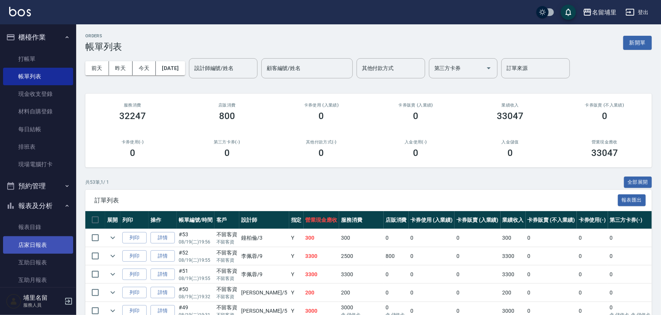
click at [43, 248] on link "店家日報表" at bounding box center [38, 245] width 70 height 18
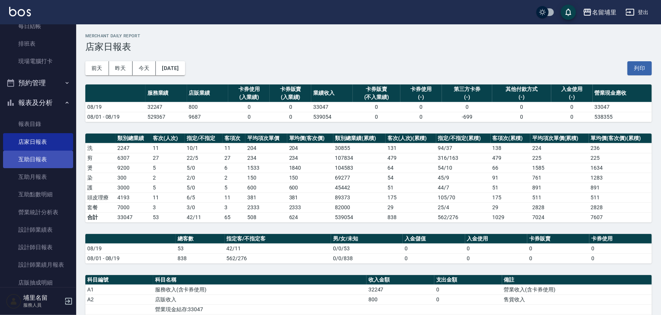
scroll to position [104, 0]
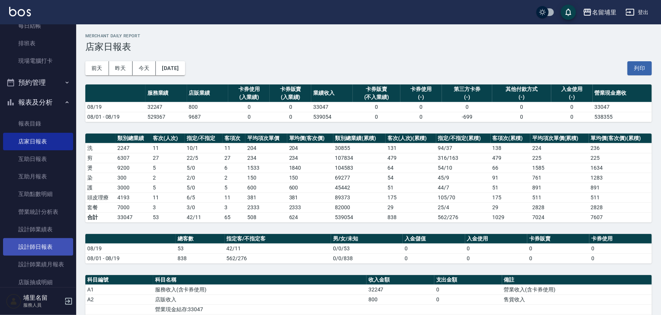
click at [62, 253] on link "設計師日報表" at bounding box center [38, 247] width 70 height 18
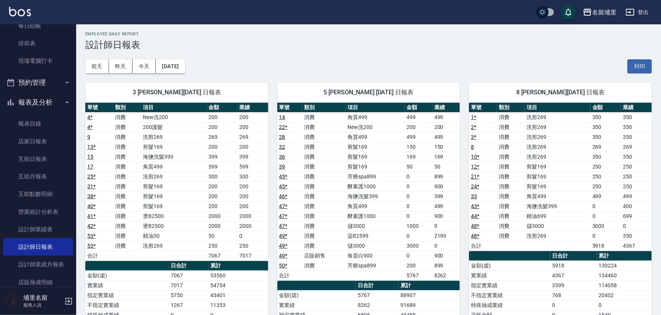
scroll to position [34, 0]
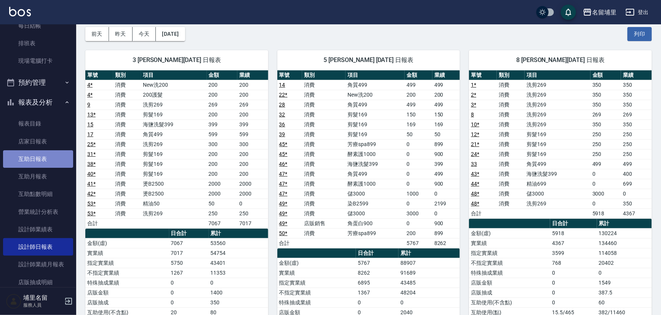
click at [49, 152] on link "互助日報表" at bounding box center [38, 159] width 70 height 18
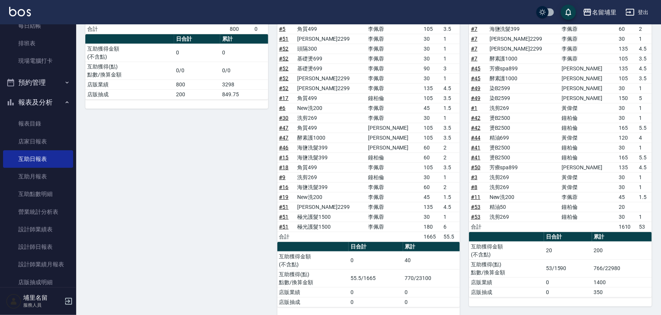
scroll to position [310, 0]
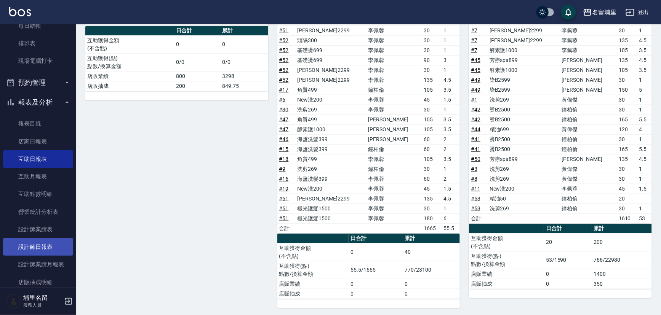
click at [58, 243] on link "設計師日報表" at bounding box center [38, 247] width 70 height 18
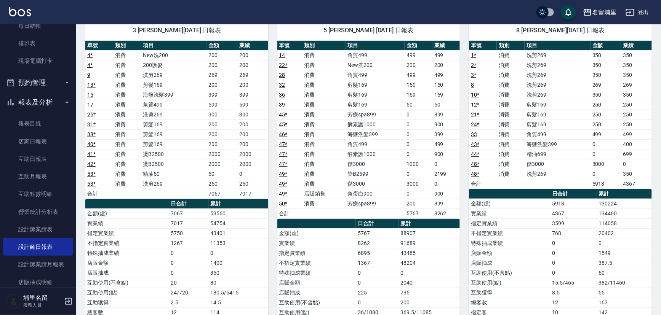
scroll to position [104, 0]
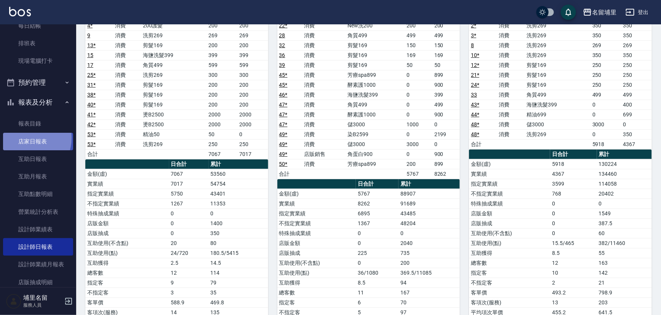
click at [25, 138] on link "店家日報表" at bounding box center [38, 142] width 70 height 18
